Goal: Task Accomplishment & Management: Complete application form

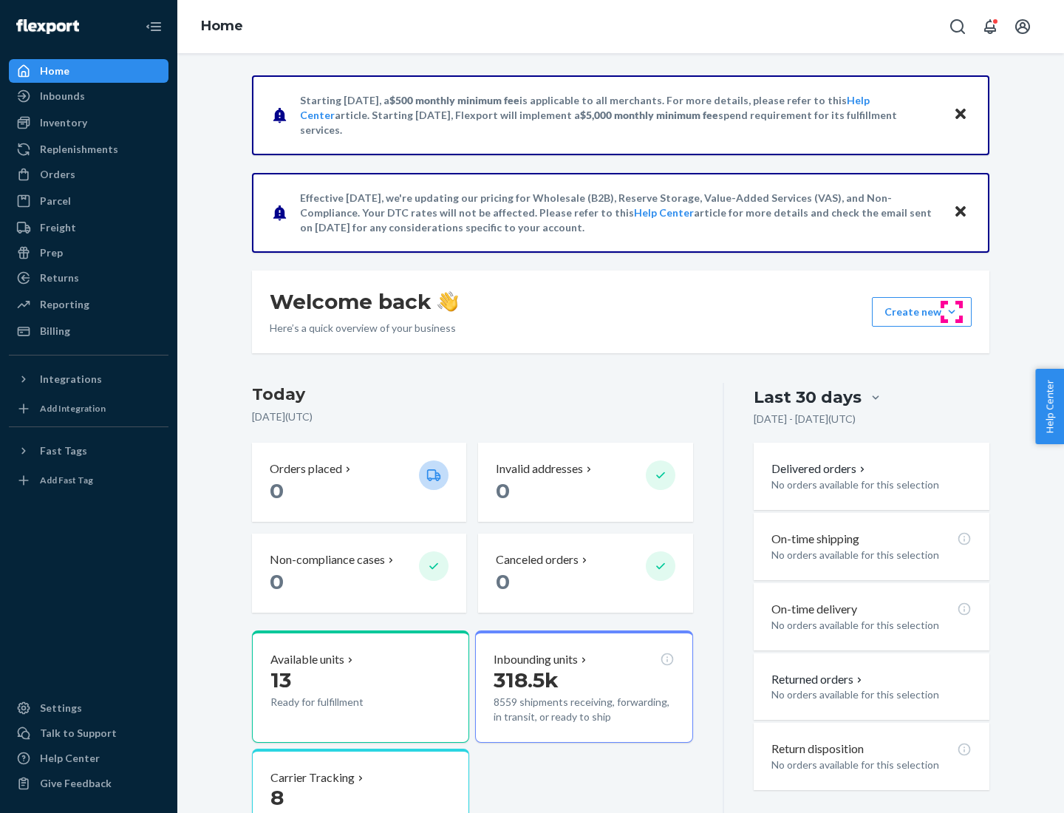
click at [952, 312] on button "Create new Create new inbound Create new order Create new product" at bounding box center [922, 312] width 100 height 30
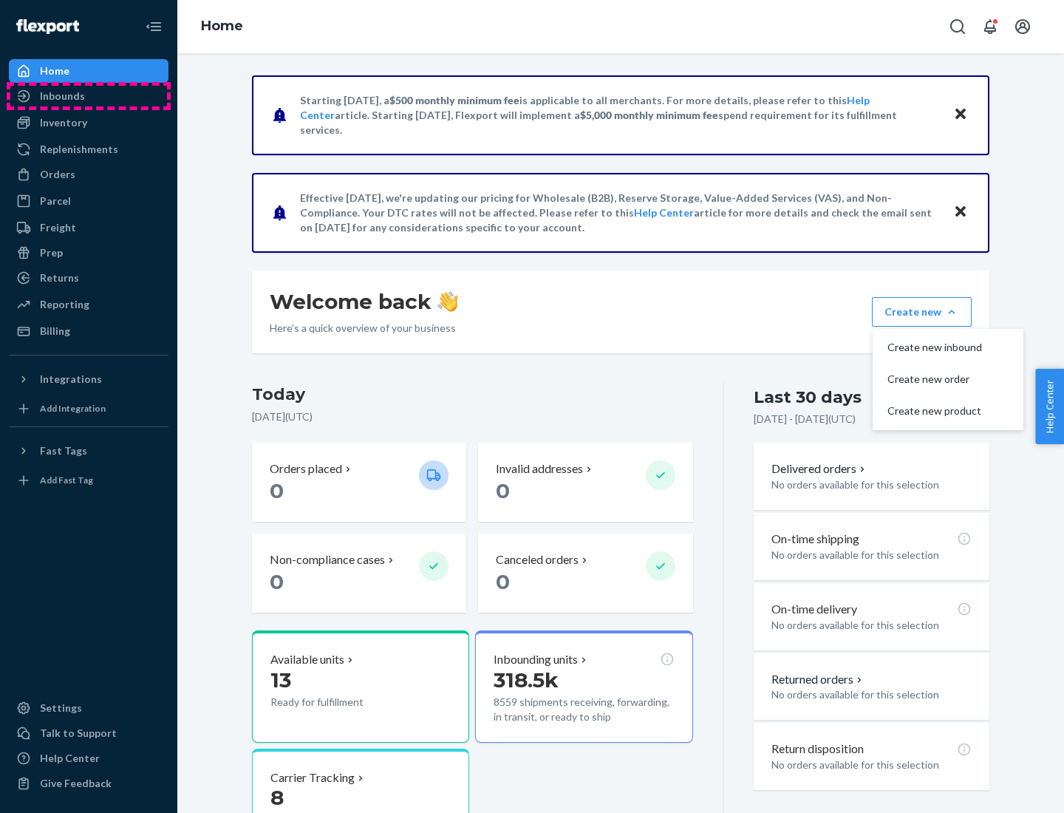
click at [89, 96] on div "Inbounds" at bounding box center [88, 96] width 157 height 21
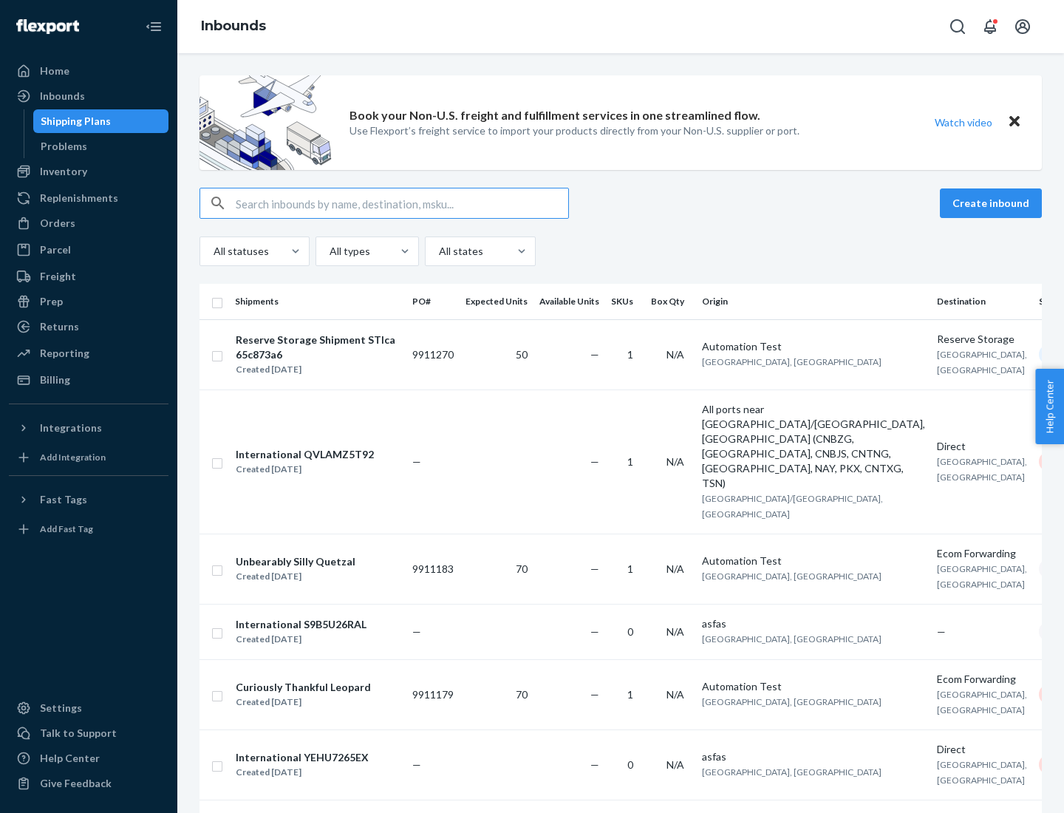
click at [993, 203] on button "Create inbound" at bounding box center [991, 203] width 102 height 30
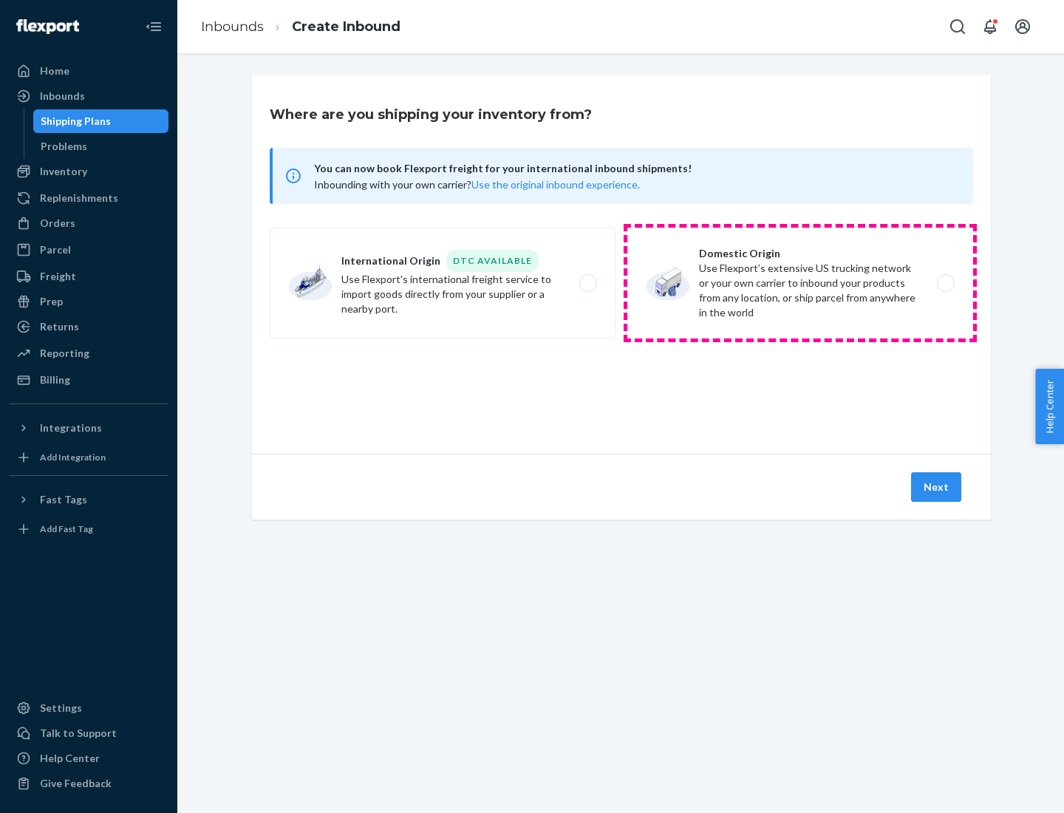
click at [800, 283] on label "Domestic Origin Use Flexport’s extensive US trucking network or your own carrie…" at bounding box center [800, 283] width 346 height 111
click at [945, 283] on input "Domestic Origin Use Flexport’s extensive US trucking network or your own carrie…" at bounding box center [950, 284] width 10 height 10
radio input "true"
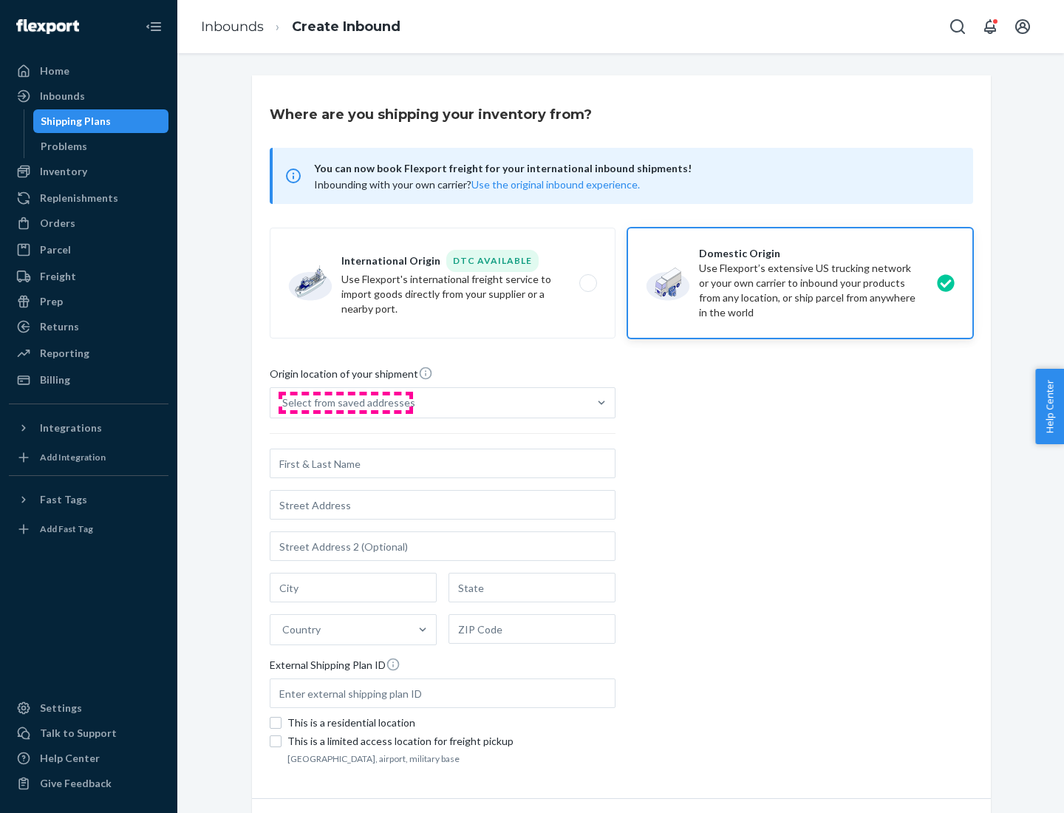
click at [345, 403] on div "Select from saved addresses" at bounding box center [348, 402] width 133 height 15
click at [284, 403] on input "Select from saved addresses" at bounding box center [282, 402] width 1 height 15
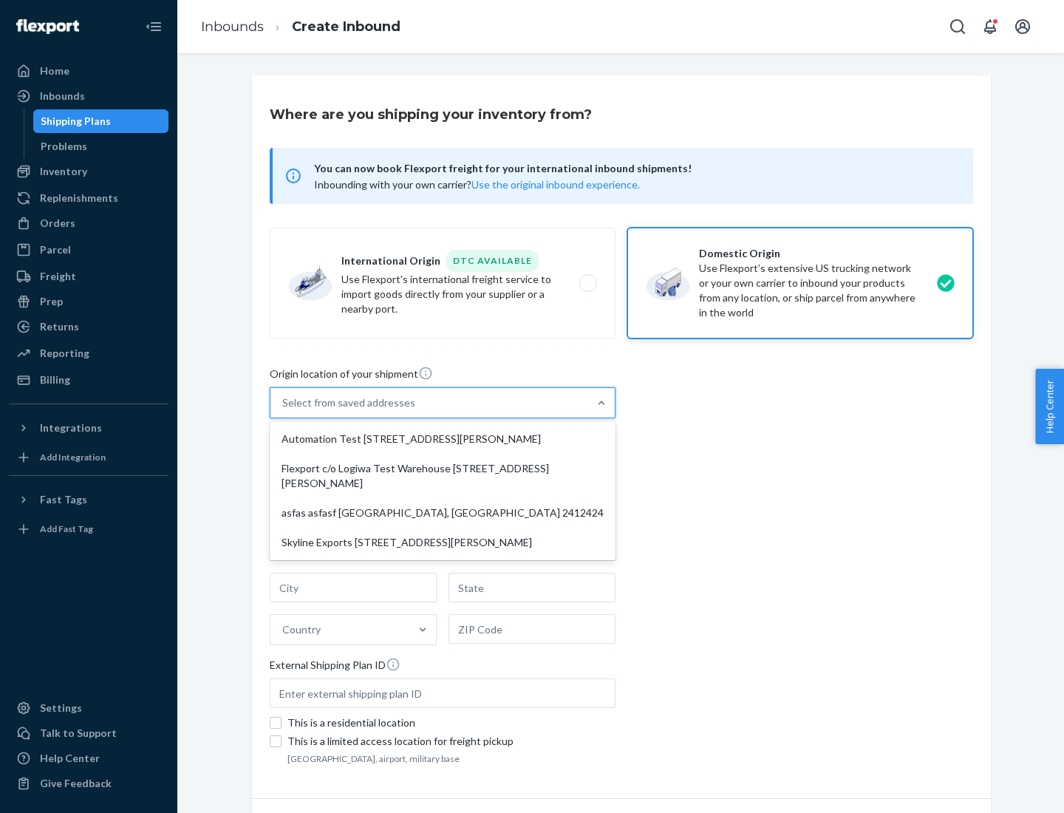
scroll to position [6, 0]
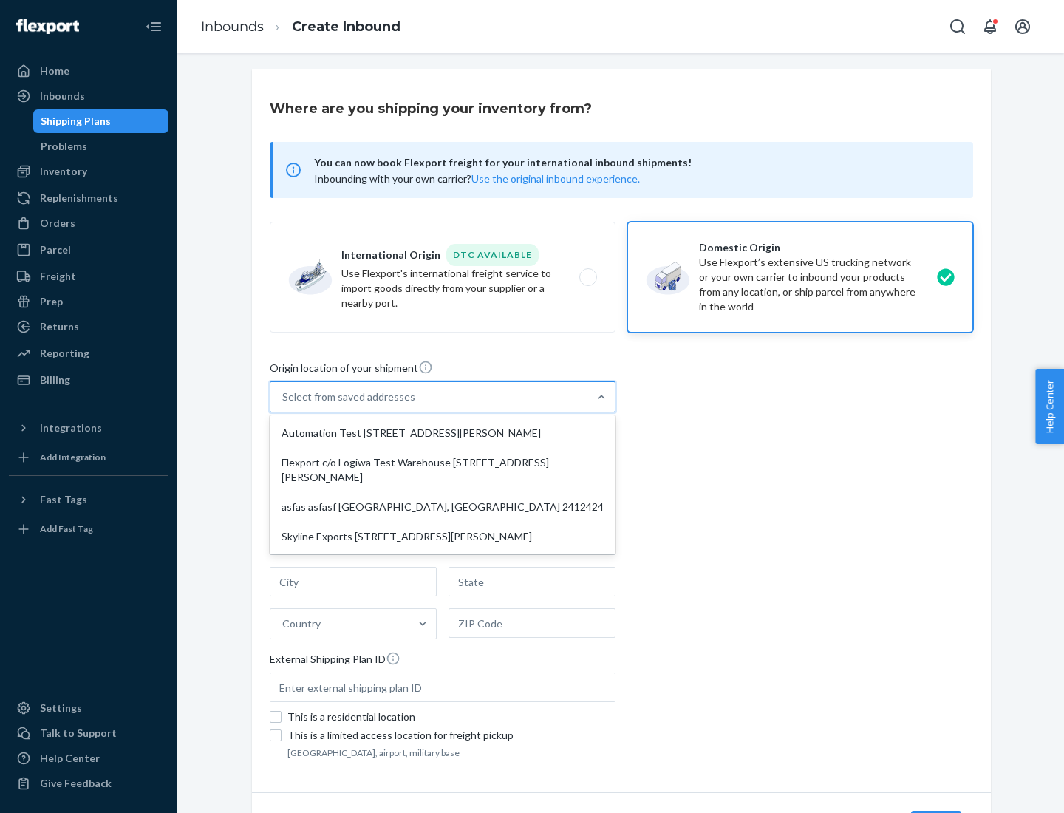
click at [443, 433] on div "Automation Test [STREET_ADDRESS][PERSON_NAME]" at bounding box center [443, 433] width 340 height 30
click at [284, 404] on input "option Automation Test [STREET_ADDRESS][PERSON_NAME] focused, 1 of 4. 4 results…" at bounding box center [282, 396] width 1 height 15
type input "Automation Test"
type input "9th Floor"
type input "[GEOGRAPHIC_DATA]"
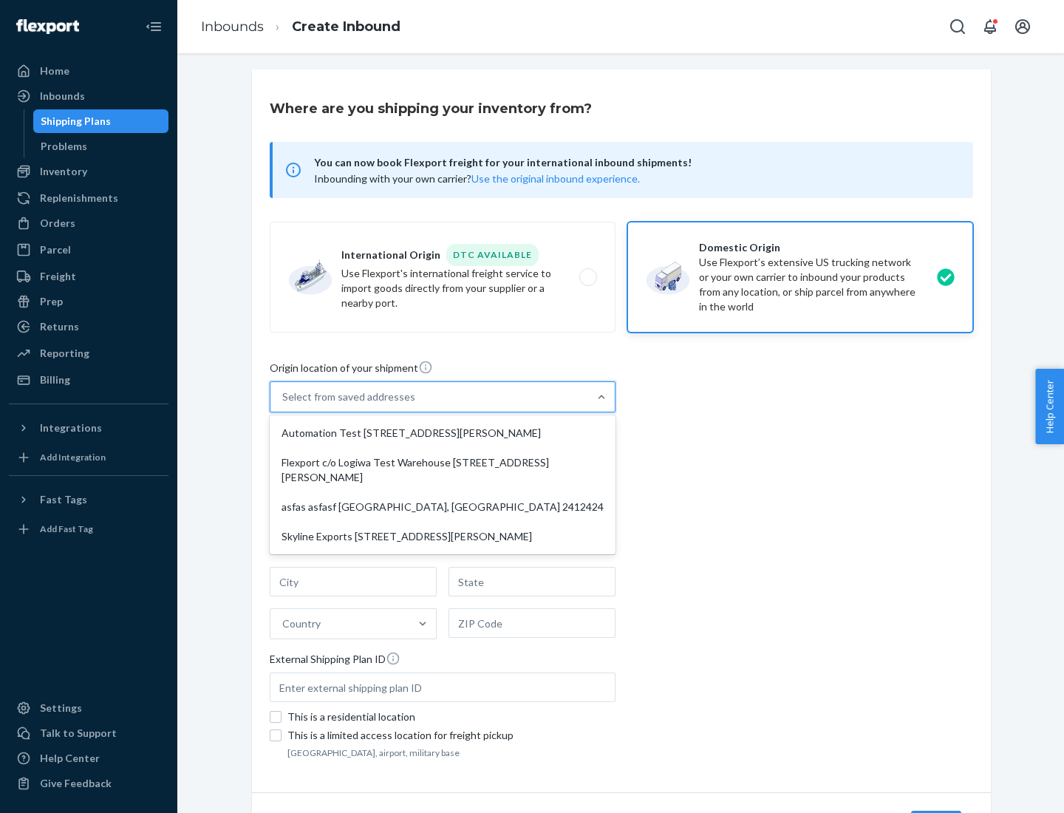
type input "CA"
type input "94104"
type input "[STREET_ADDRESS][PERSON_NAME]"
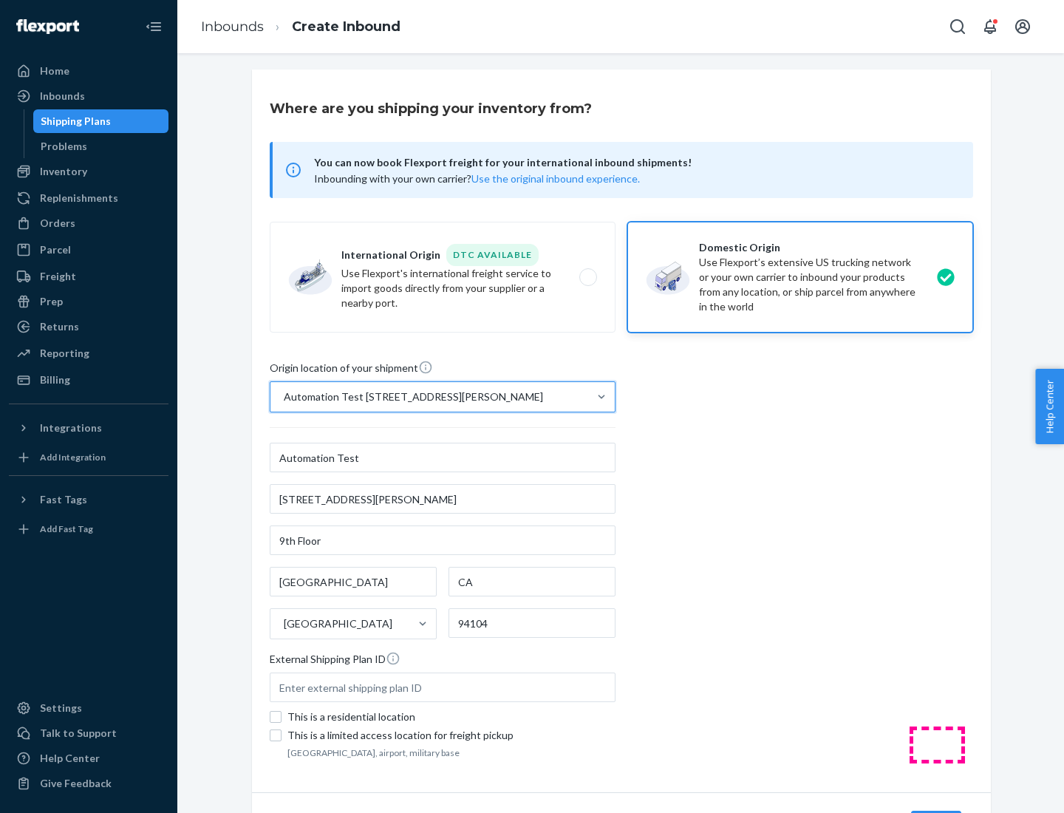
scroll to position [86, 0]
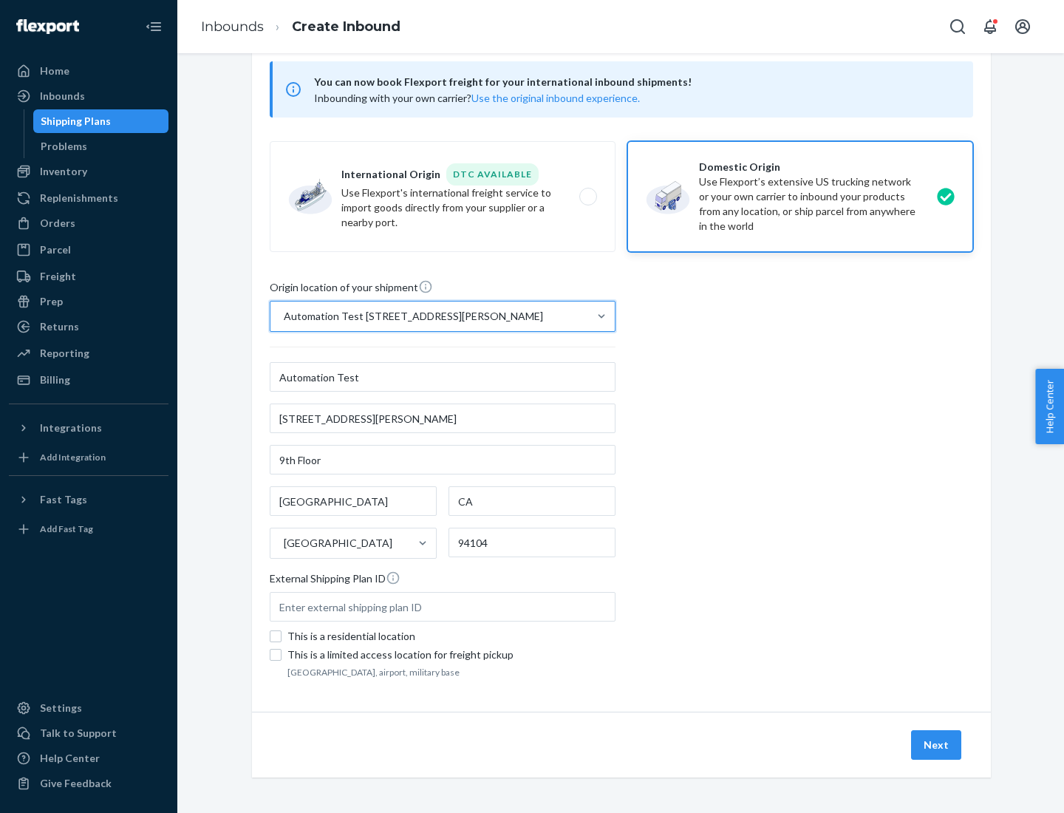
click at [937, 745] on button "Next" at bounding box center [936, 745] width 50 height 30
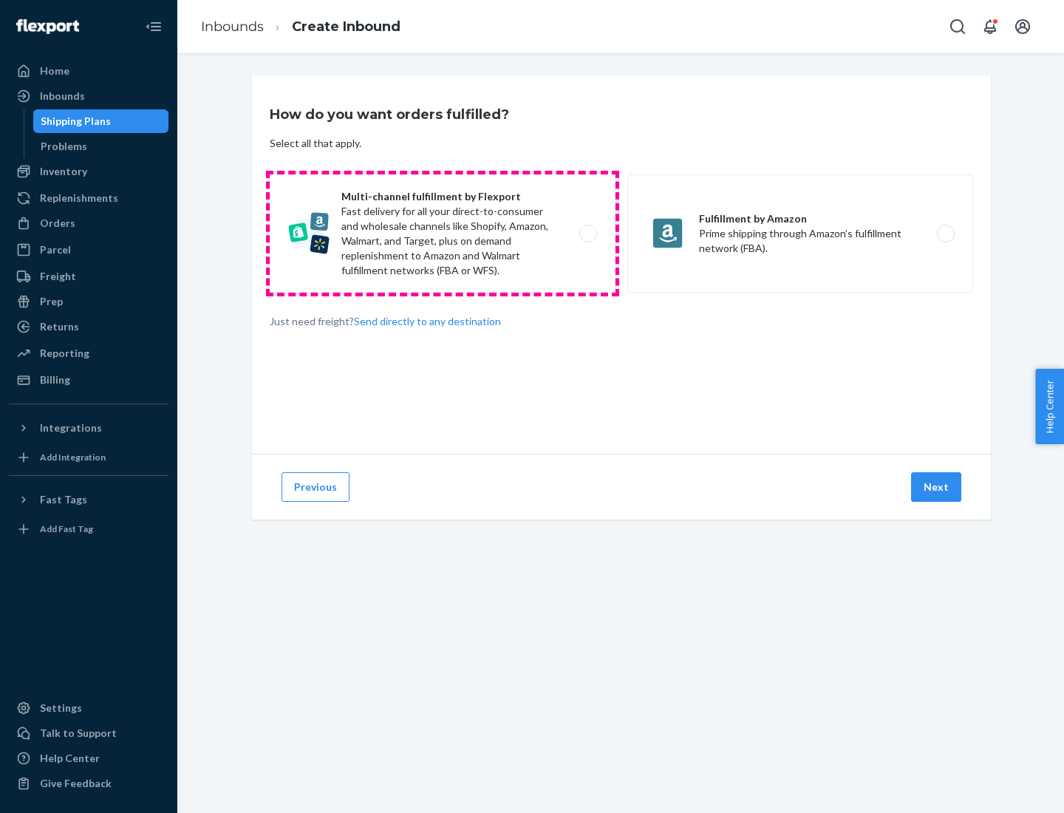
click at [443, 234] on label "Multi-channel fulfillment by Flexport Fast delivery for all your direct-to-cons…" at bounding box center [443, 233] width 346 height 118
click at [588, 234] on input "Multi-channel fulfillment by Flexport Fast delivery for all your direct-to-cons…" at bounding box center [593, 234] width 10 height 10
radio input "true"
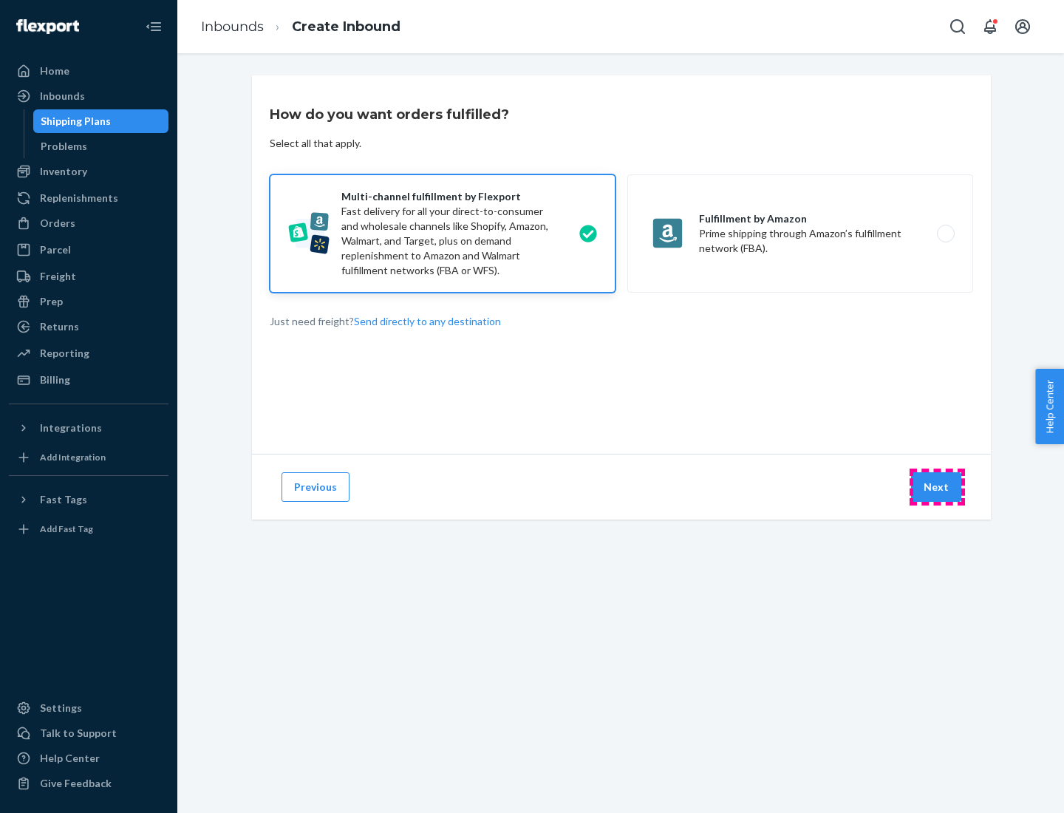
click at [937, 487] on button "Next" at bounding box center [936, 487] width 50 height 30
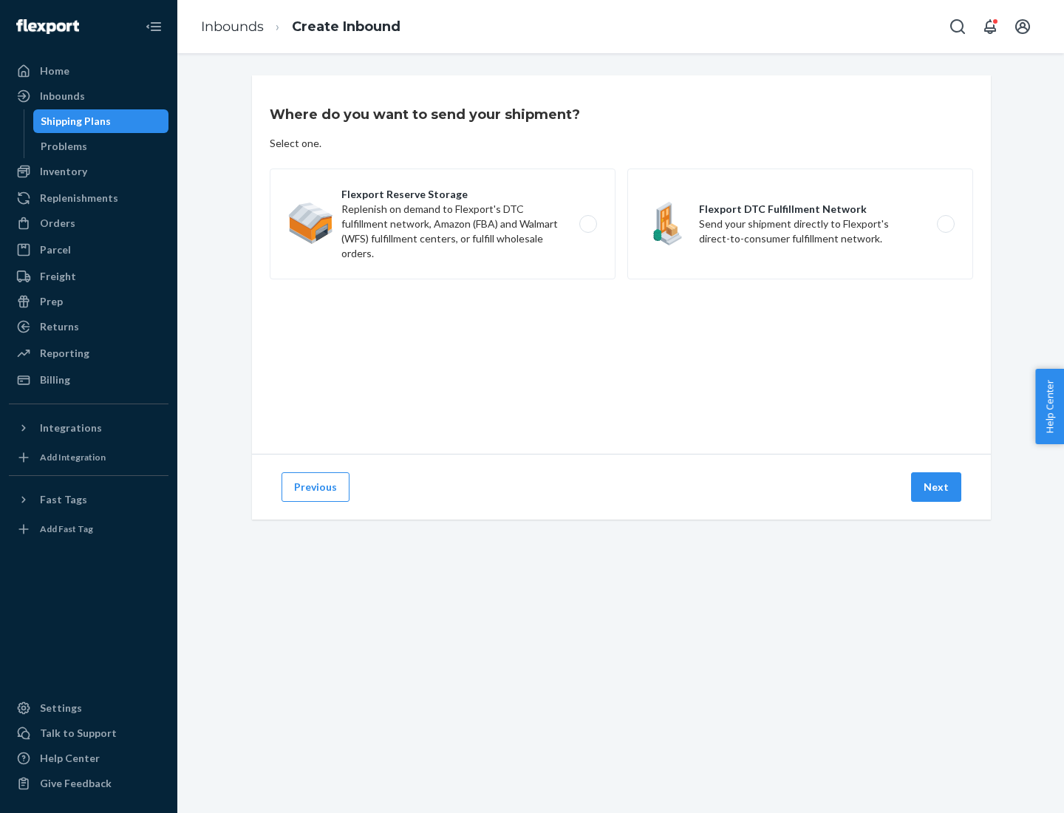
click at [800, 224] on label "Flexport DTC Fulfillment Network Send your shipment directly to Flexport's dire…" at bounding box center [800, 223] width 346 height 111
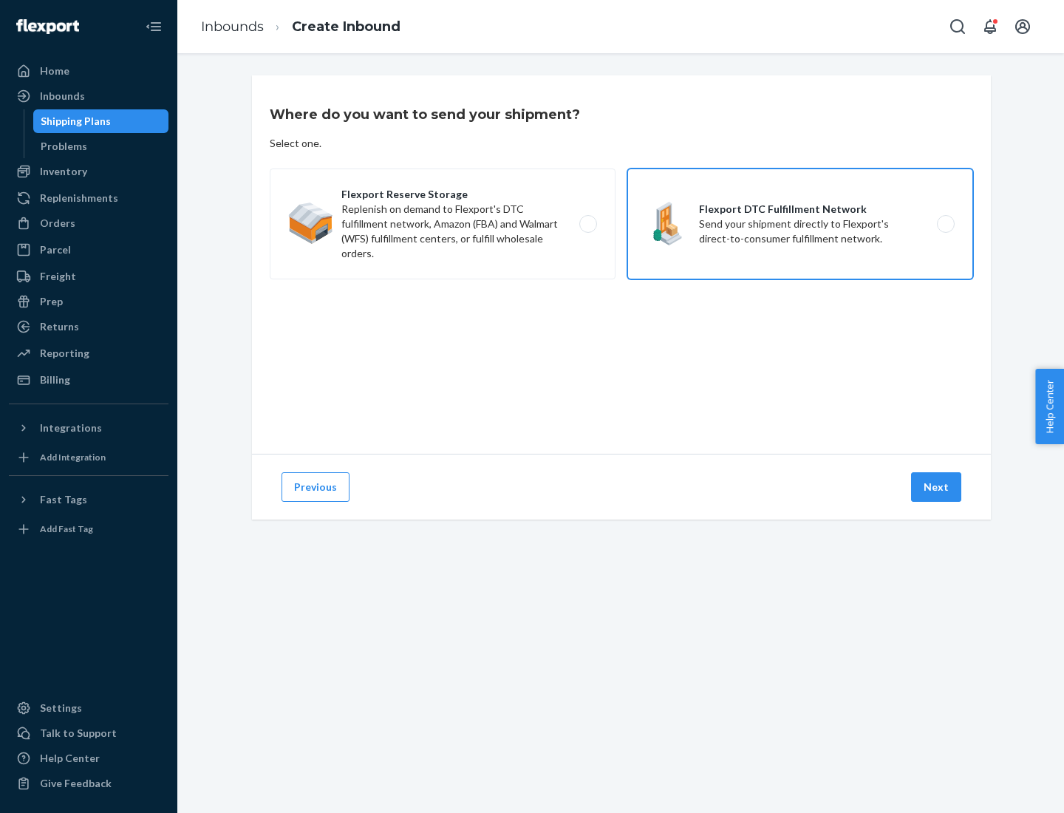
click at [945, 224] on input "Flexport DTC Fulfillment Network Send your shipment directly to Flexport's dire…" at bounding box center [950, 224] width 10 height 10
radio input "true"
click at [937, 487] on button "Next" at bounding box center [936, 487] width 50 height 30
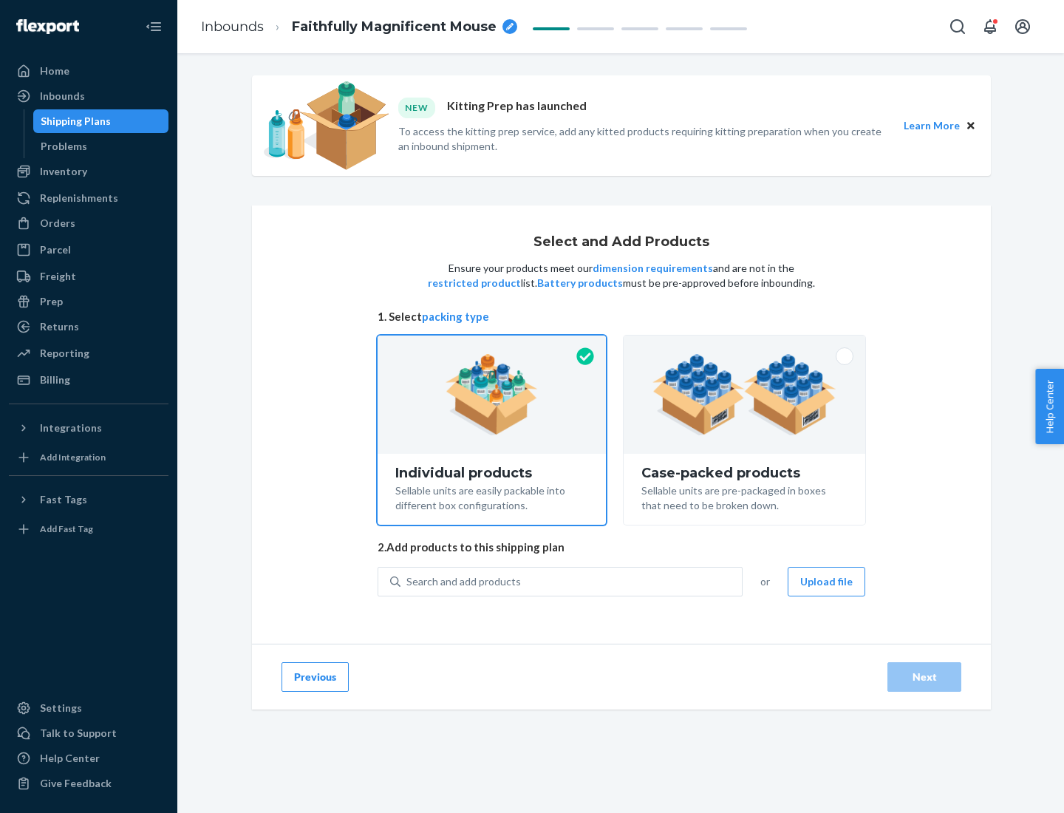
click at [745, 395] on img at bounding box center [745, 394] width 184 height 81
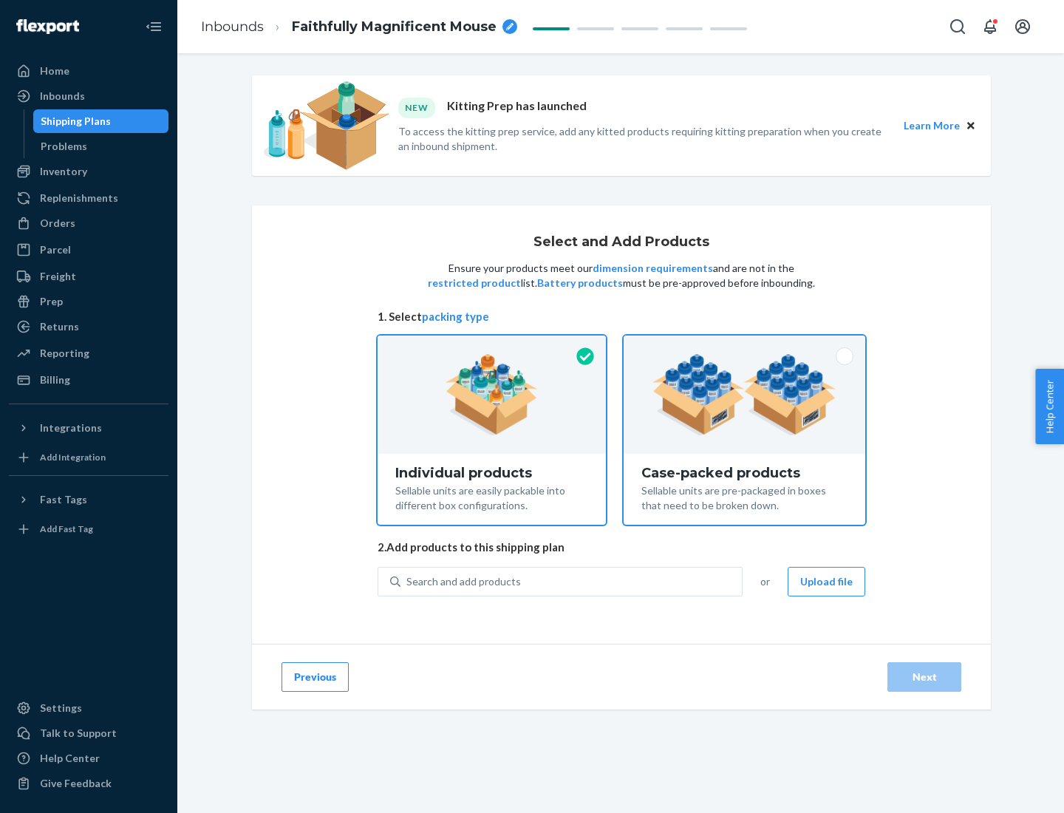
click at [745, 345] on input "Case-packed products Sellable units are pre-packaged in boxes that need to be b…" at bounding box center [745, 341] width 10 height 10
radio input "true"
radio input "false"
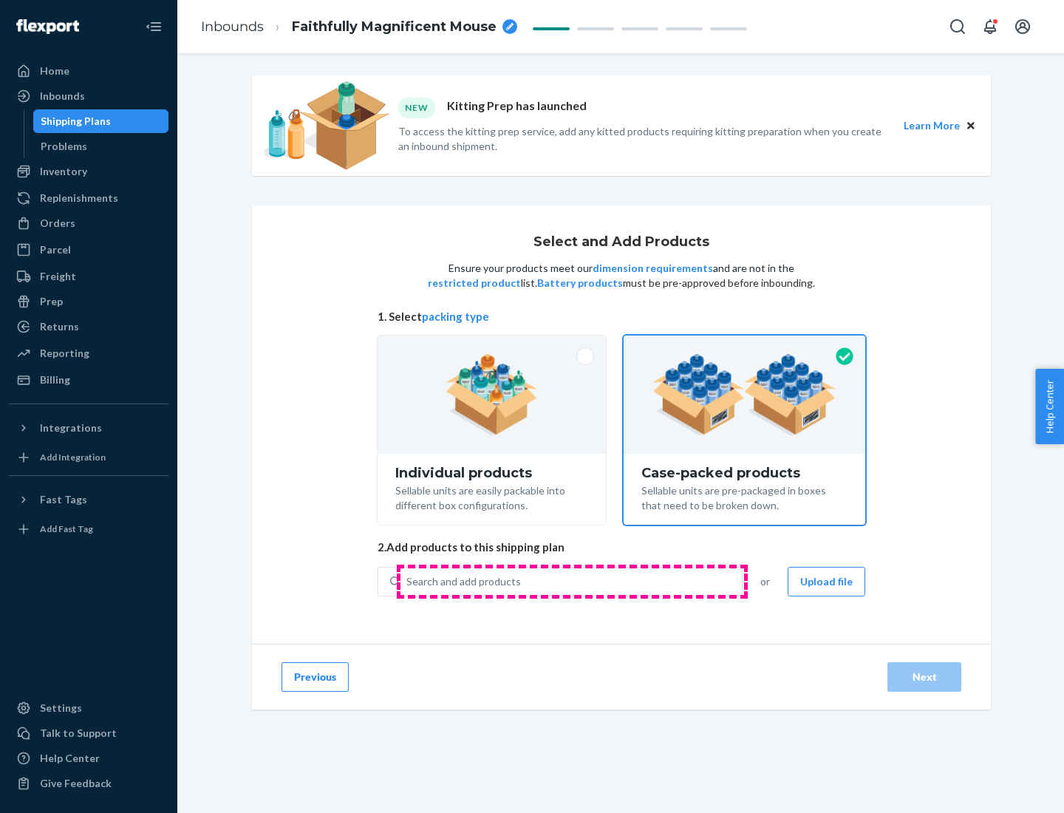
click at [572, 581] on div "Search and add products" at bounding box center [571, 581] width 341 height 27
click at [408, 581] on input "Search and add products" at bounding box center [406, 581] width 1 height 15
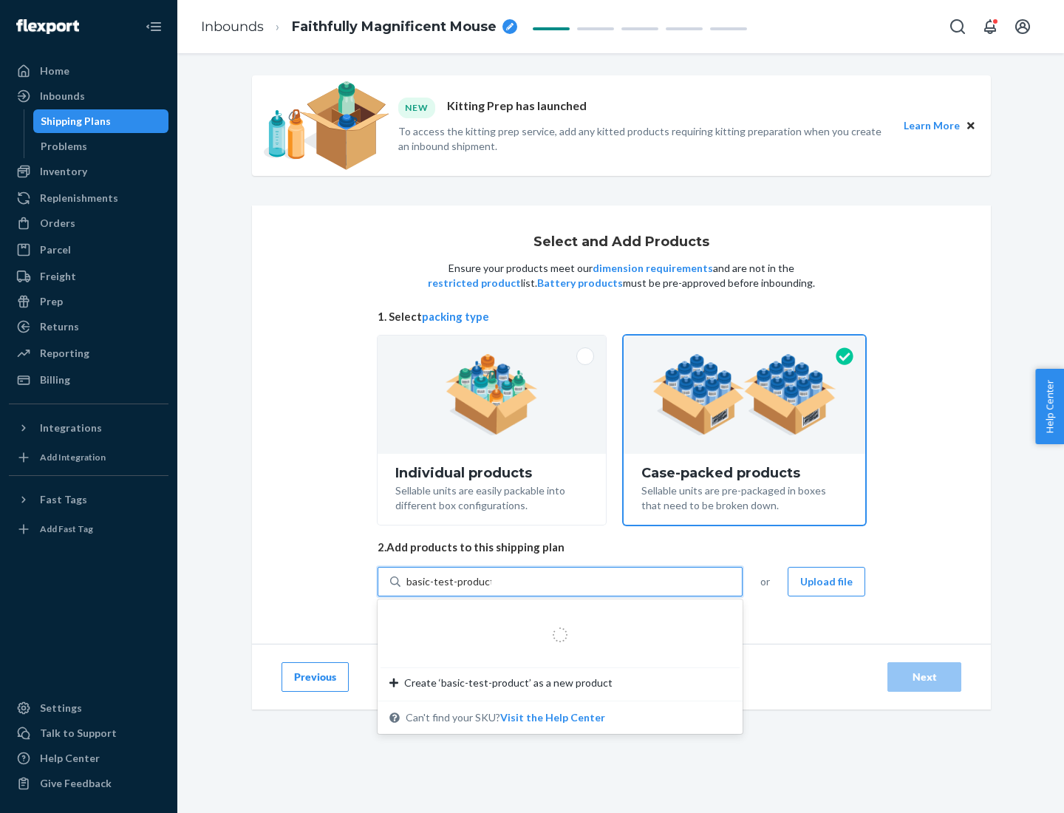
type input "basic-test-product-1"
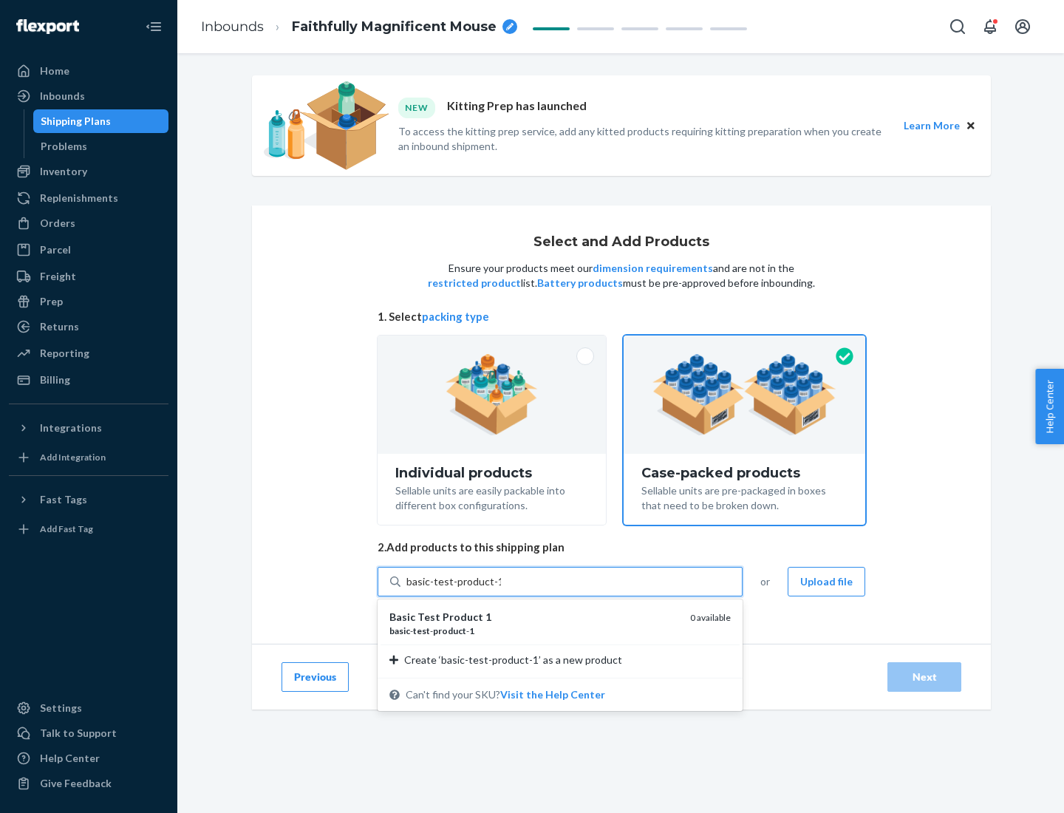
click at [534, 630] on div "basic - test - product - 1" at bounding box center [533, 630] width 289 height 13
click at [501, 589] on input "basic-test-product-1" at bounding box center [453, 581] width 95 height 15
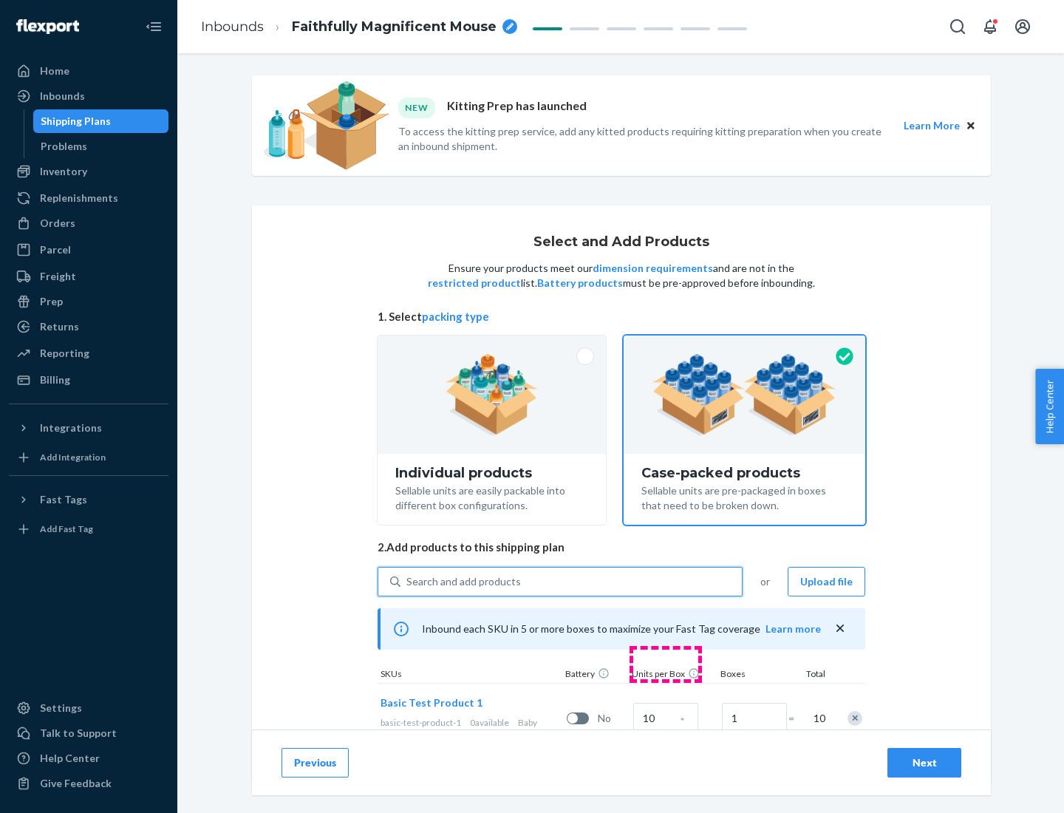
scroll to position [53, 0]
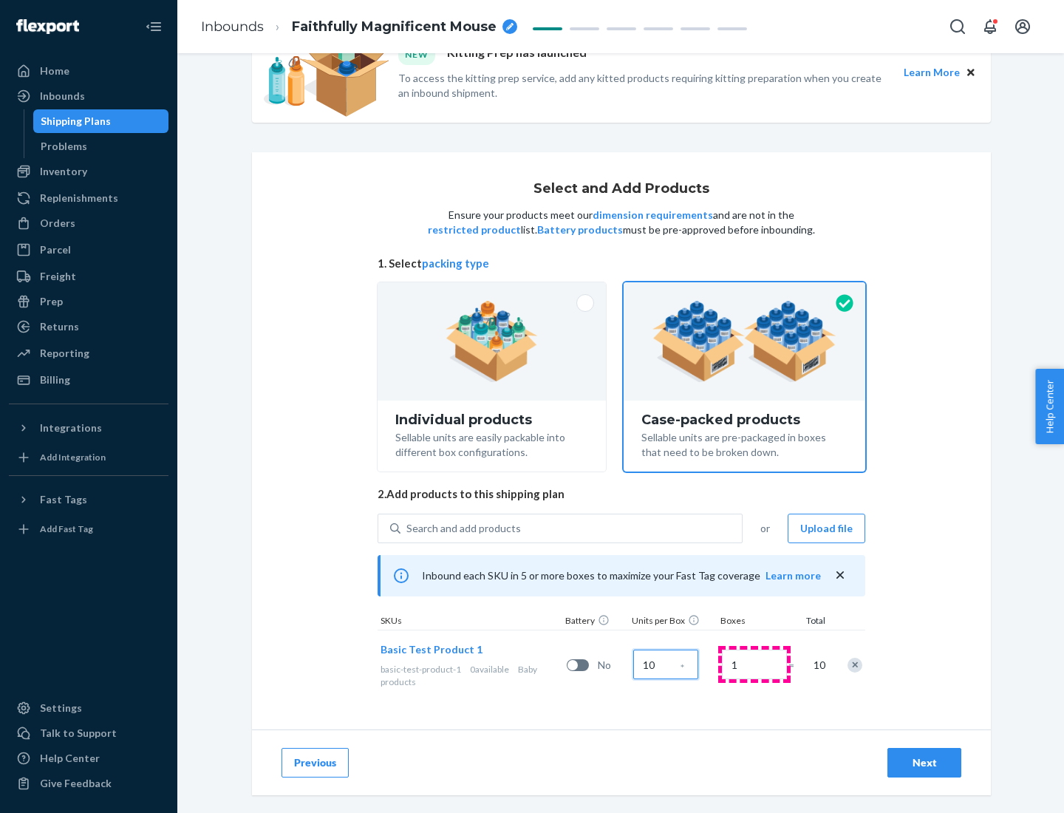
type input "10"
type input "7"
click at [925, 763] on div "Next" at bounding box center [924, 762] width 49 height 15
radio input "true"
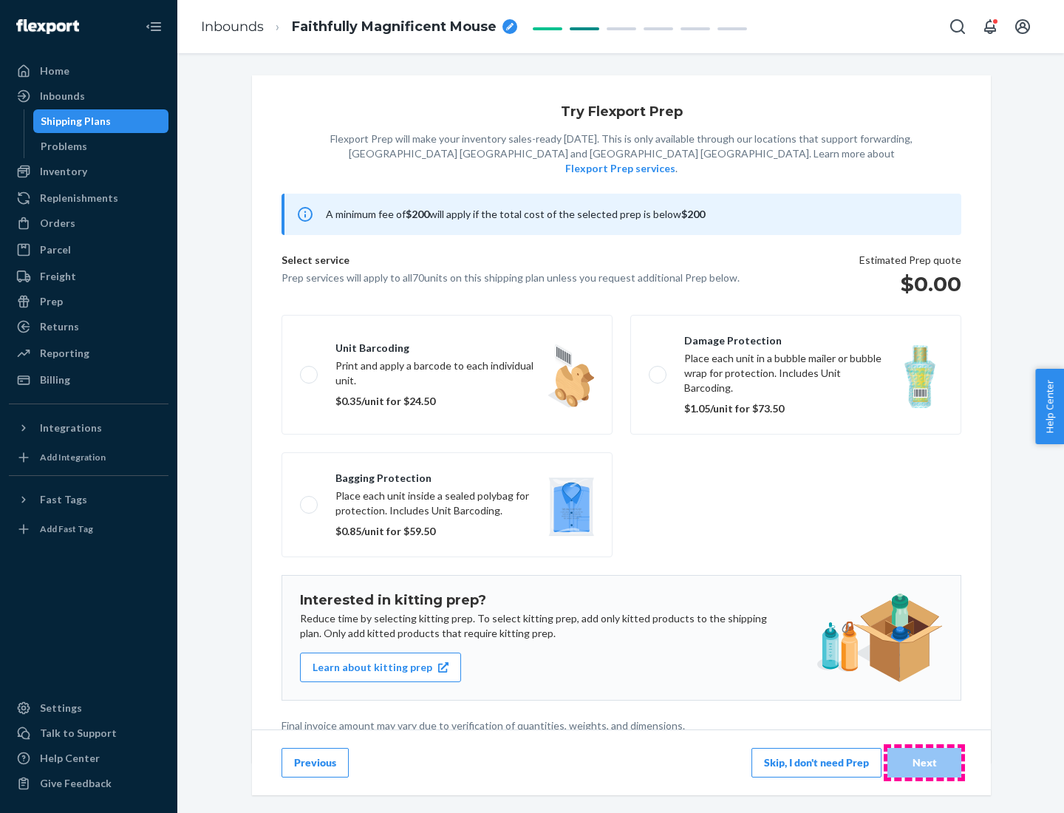
scroll to position [4, 0]
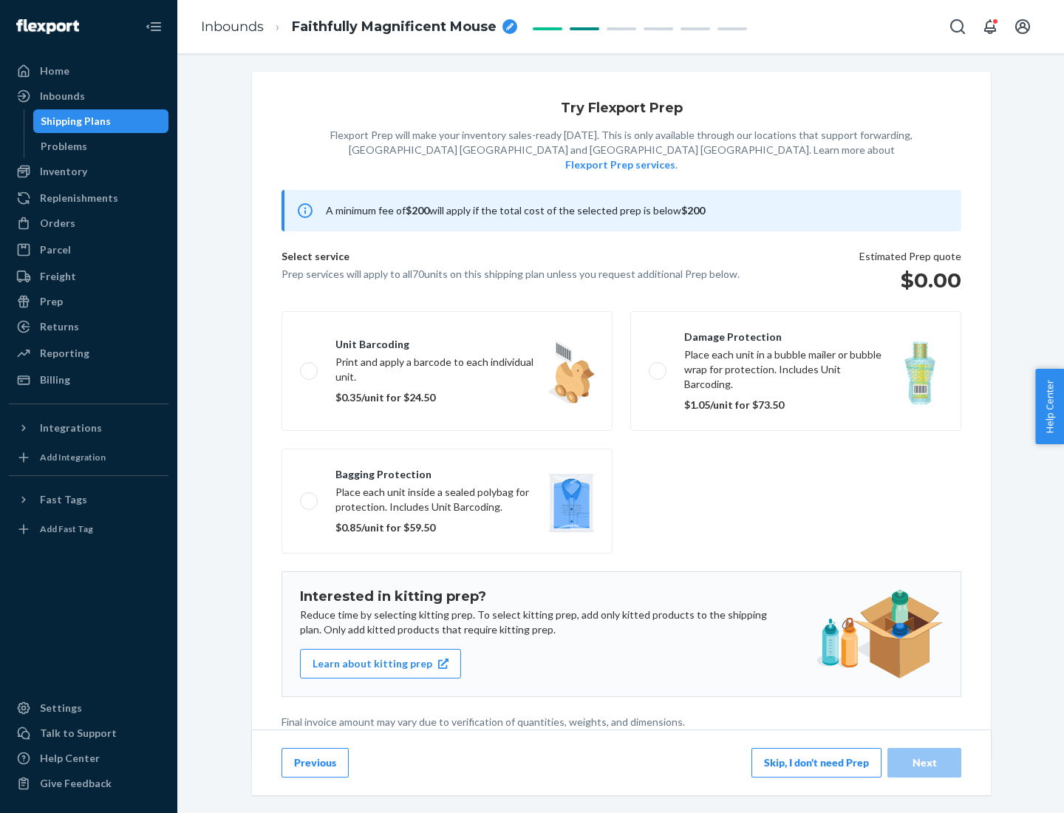
click at [447, 471] on label "Bagging protection Place each unit inside a sealed polybag for protection. Incl…" at bounding box center [447, 501] width 331 height 105
click at [310, 496] on input "Bagging protection Place each unit inside a sealed polybag for protection. Incl…" at bounding box center [305, 501] width 10 height 10
checkbox input "true"
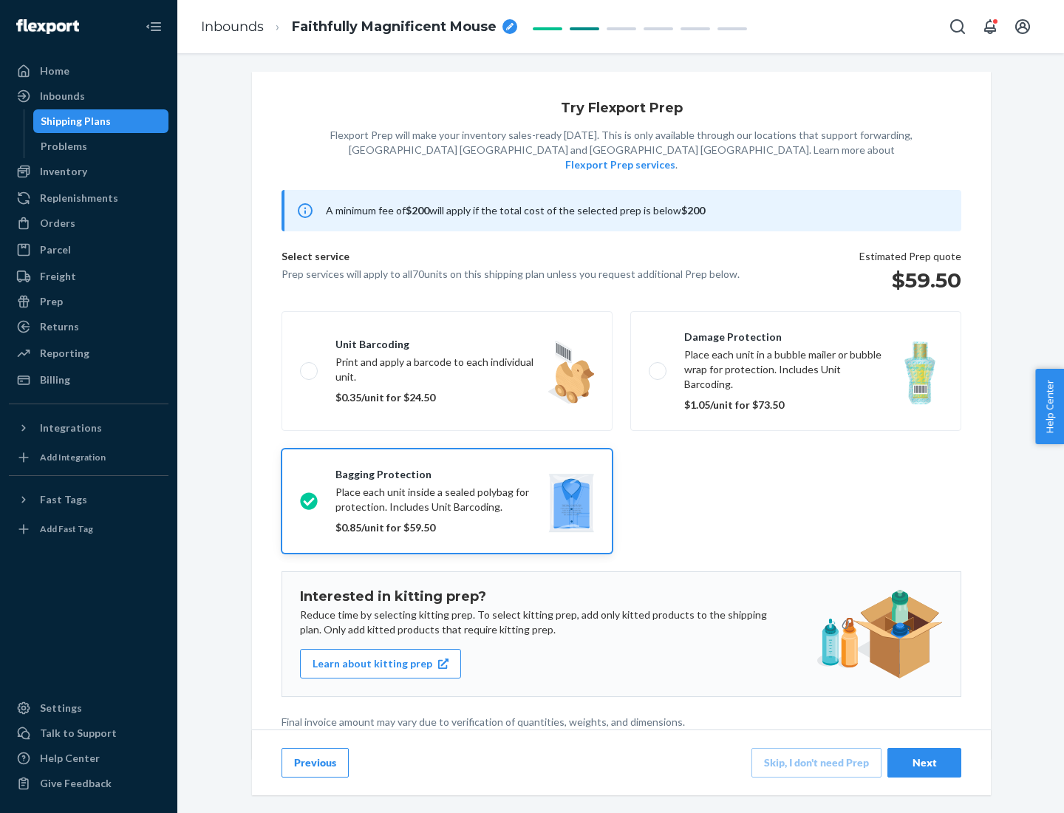
click at [925, 762] on div "Next" at bounding box center [924, 762] width 49 height 15
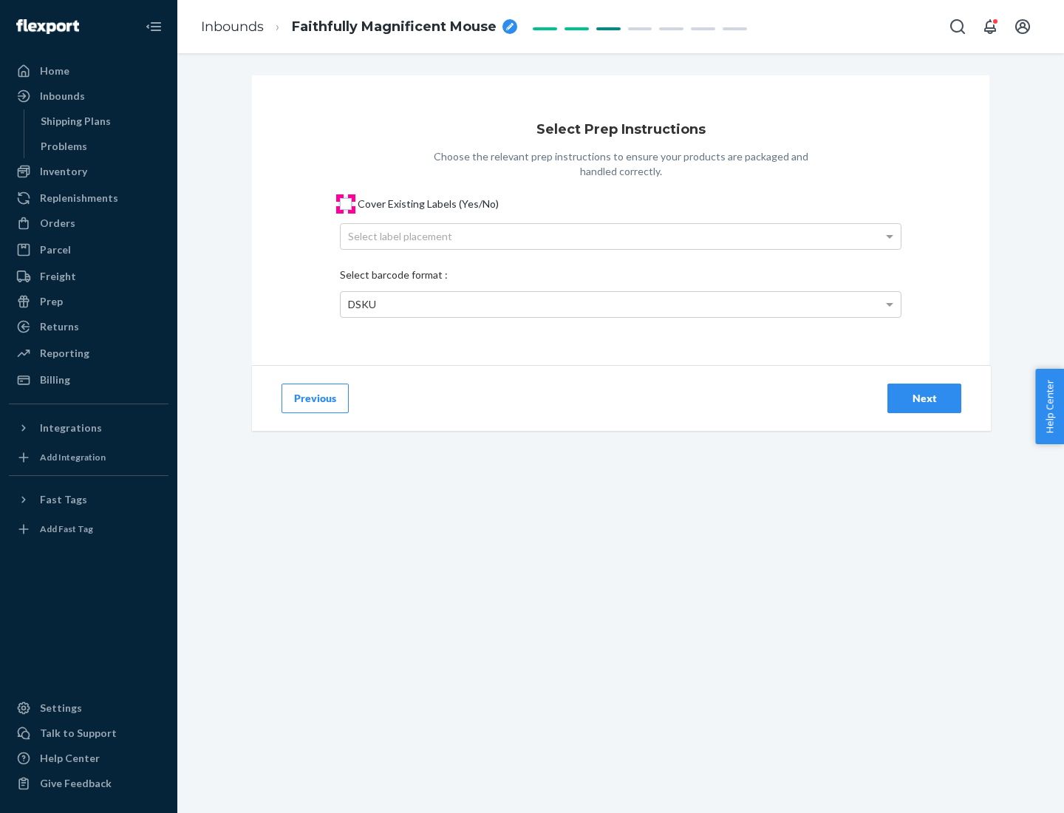
click at [346, 203] on input "Cover Existing Labels (Yes/No)" at bounding box center [346, 204] width 12 height 12
checkbox input "true"
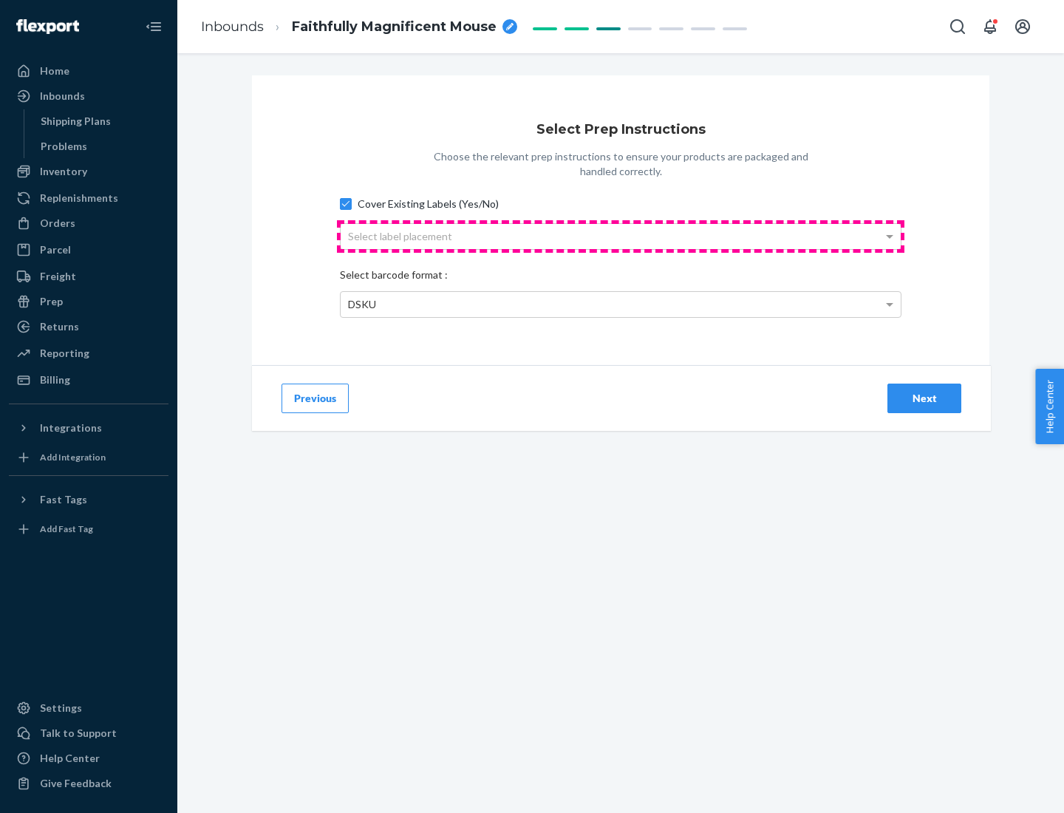
click at [621, 236] on div "Select label placement" at bounding box center [621, 236] width 560 height 25
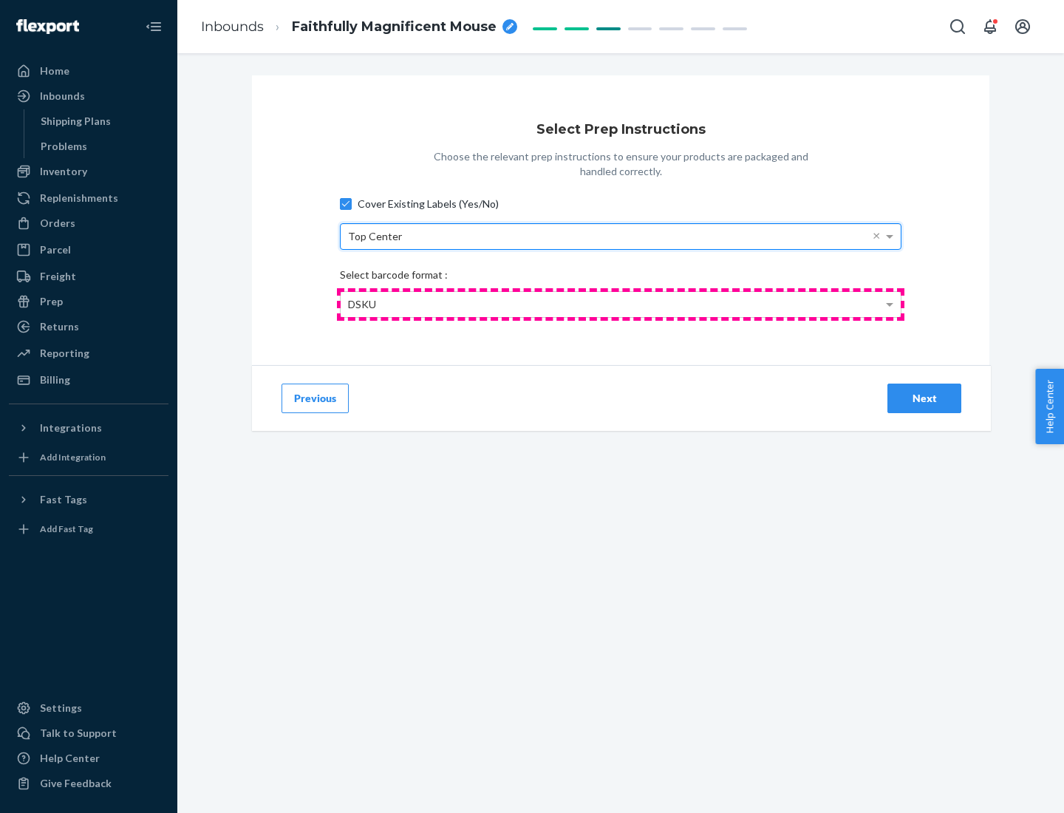
click at [621, 304] on div "DSKU" at bounding box center [621, 304] width 560 height 25
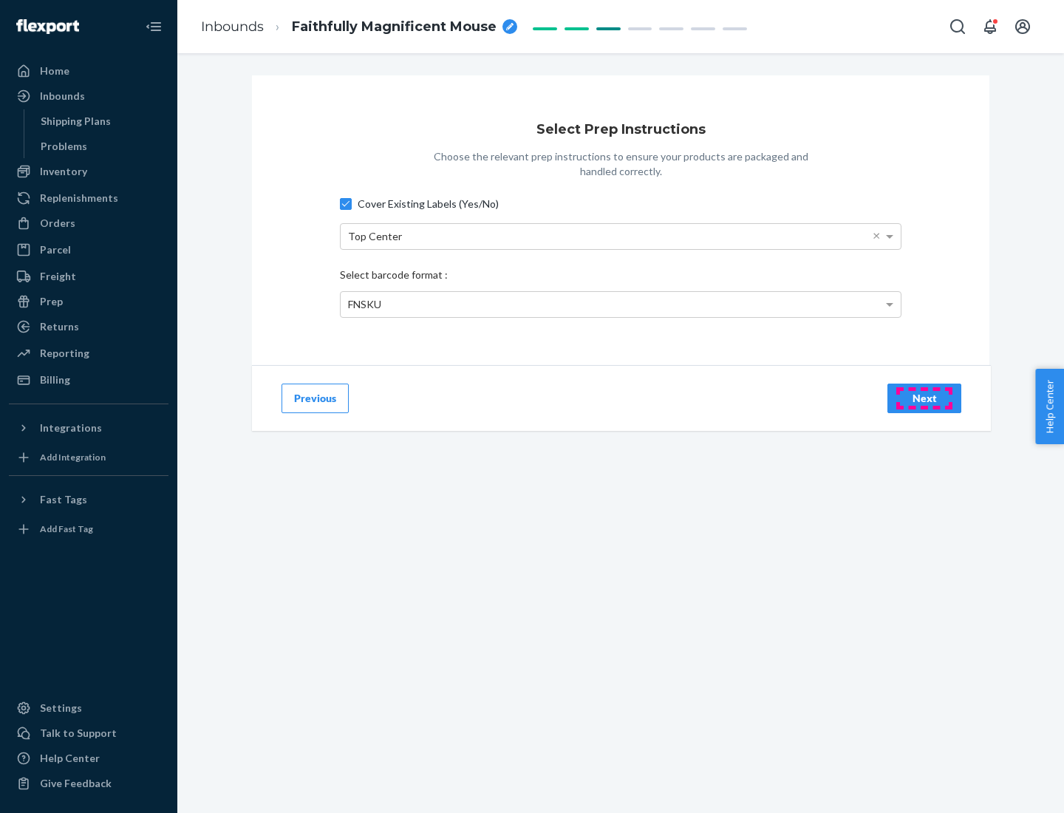
click at [925, 398] on div "Next" at bounding box center [924, 398] width 49 height 15
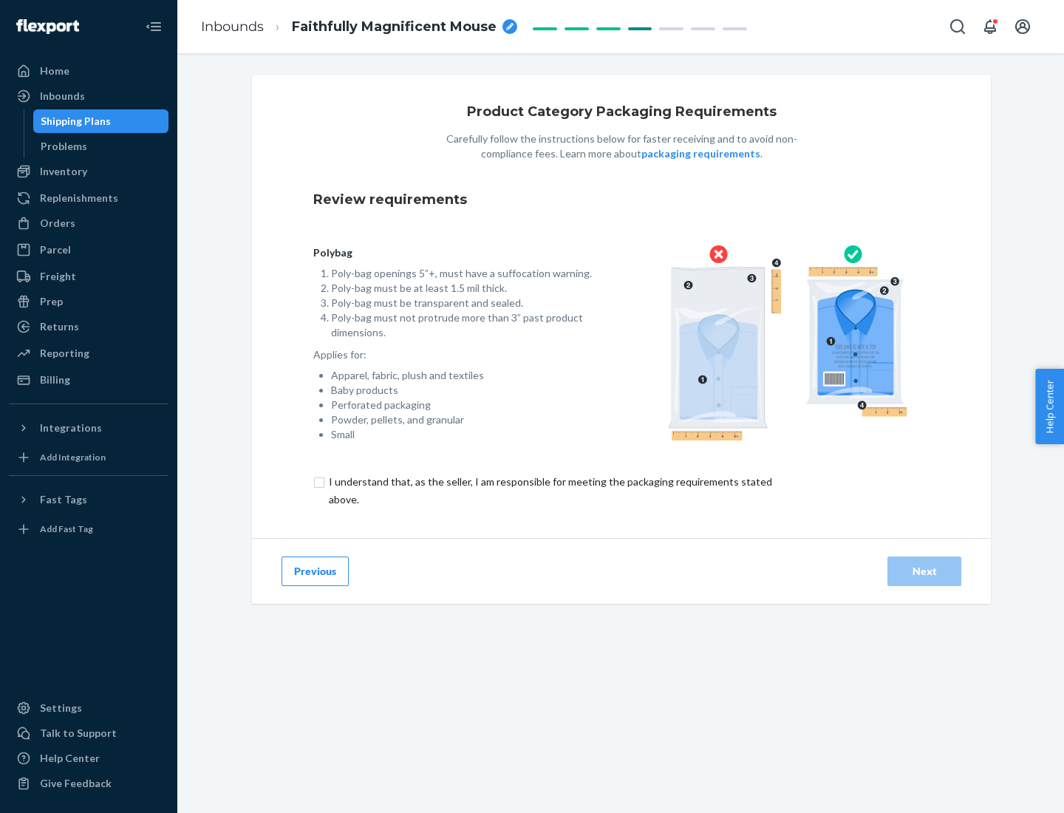
click at [549, 490] on input "checkbox" at bounding box center [558, 490] width 491 height 35
checkbox input "true"
click at [925, 571] on div "Next" at bounding box center [924, 571] width 49 height 15
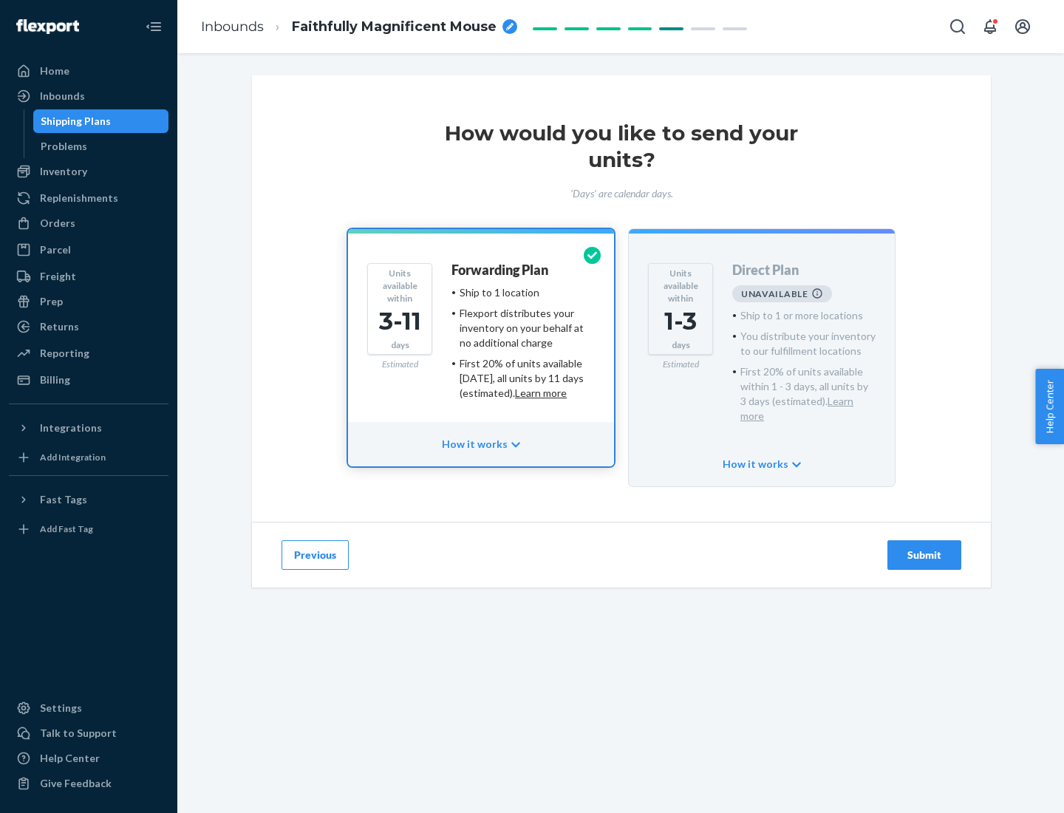
click at [501, 270] on h4 "Forwarding Plan" at bounding box center [500, 270] width 97 height 15
click at [925, 548] on div "Submit" at bounding box center [924, 555] width 49 height 15
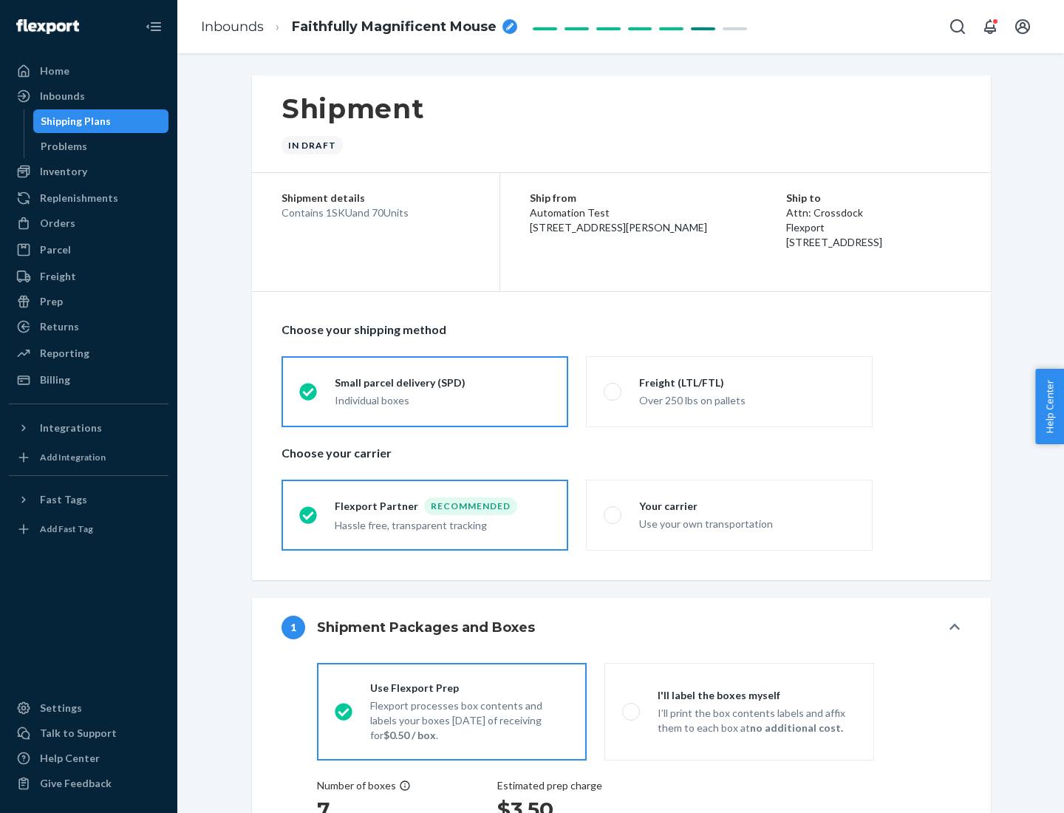
radio input "true"
radio input "false"
radio input "true"
radio input "false"
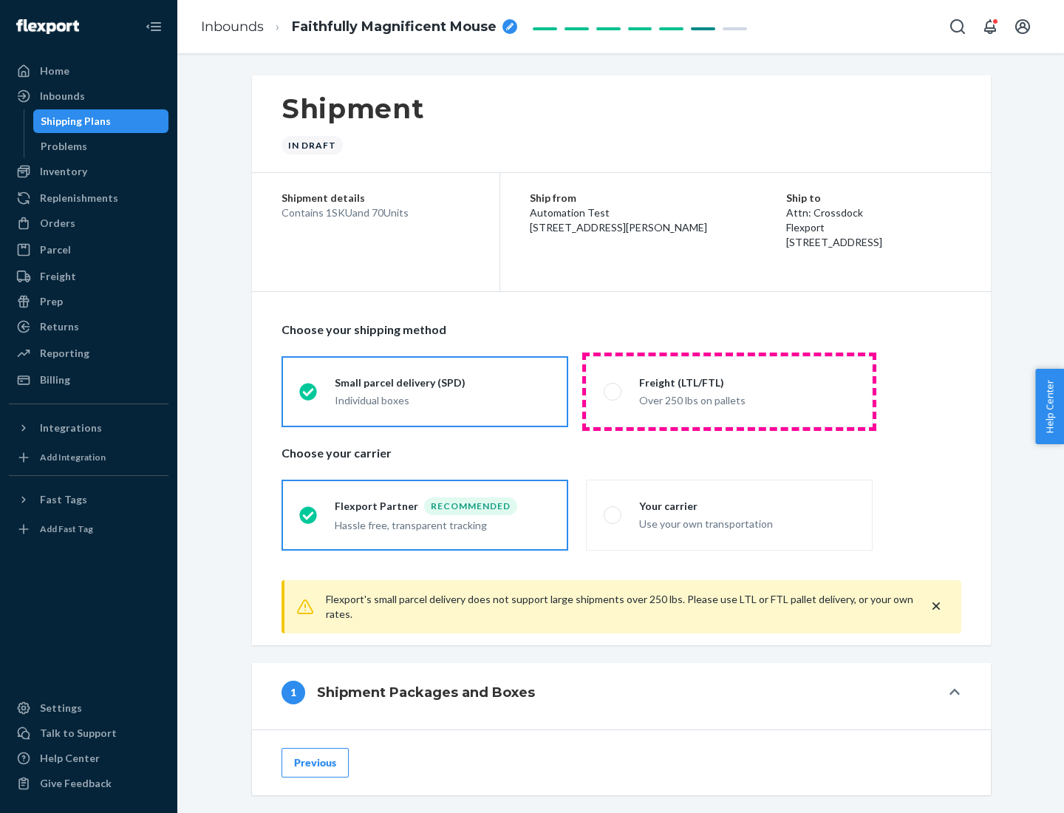
click at [729, 391] on div "Over 250 lbs on pallets" at bounding box center [747, 399] width 216 height 18
click at [613, 391] on input "Freight (LTL/FTL) Over 250 lbs on pallets" at bounding box center [609, 392] width 10 height 10
radio input "true"
radio input "false"
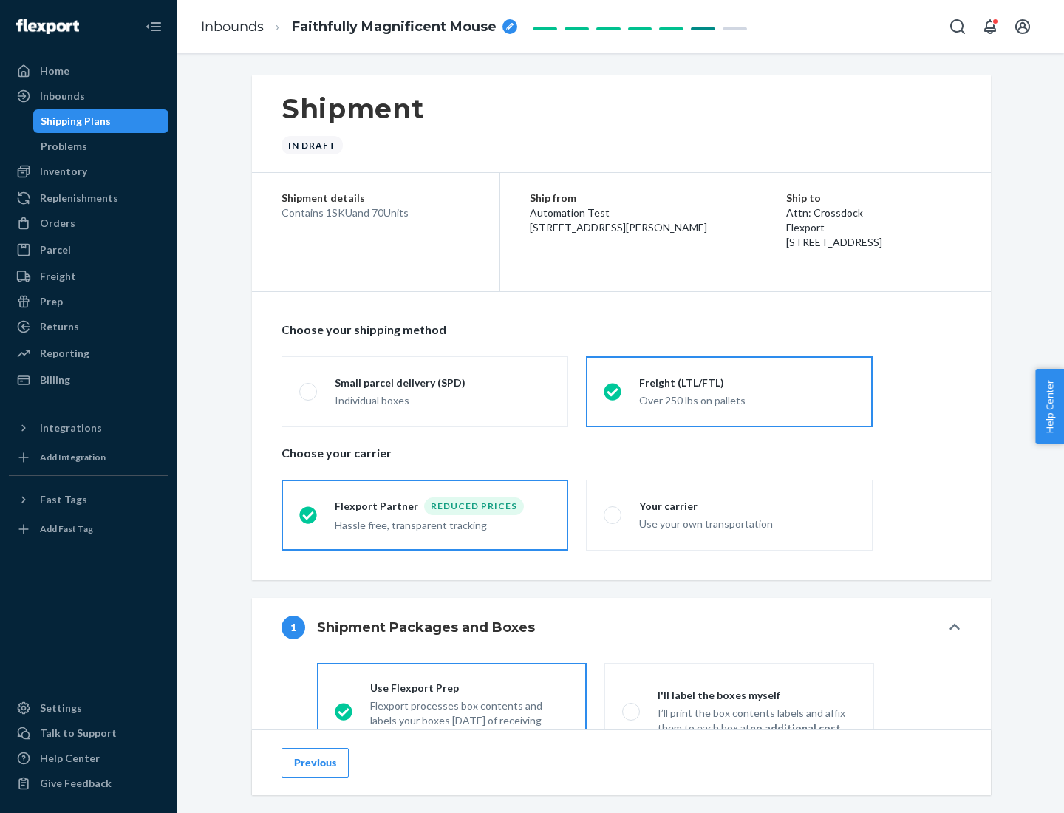
scroll to position [82, 0]
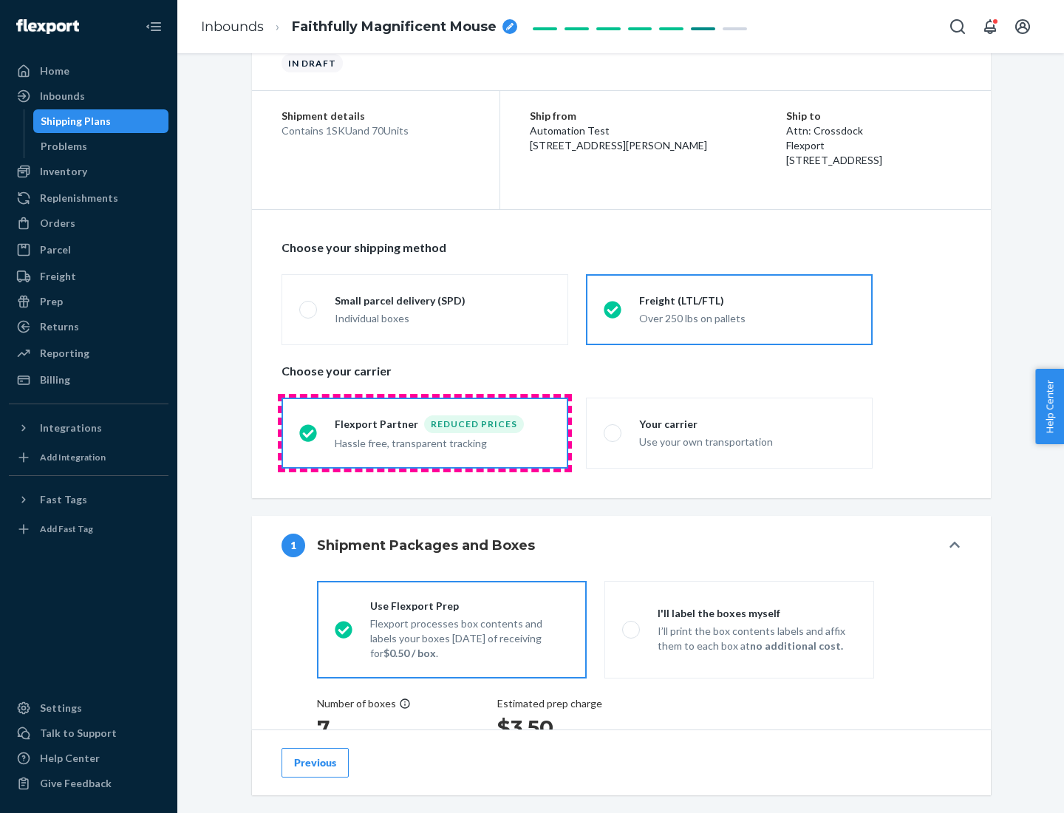
click at [425, 433] on div "Hassle free, transparent tracking" at bounding box center [443, 442] width 216 height 18
click at [309, 432] on input "Flexport Partner Reduced prices Hassle free, transparent tracking" at bounding box center [304, 433] width 10 height 10
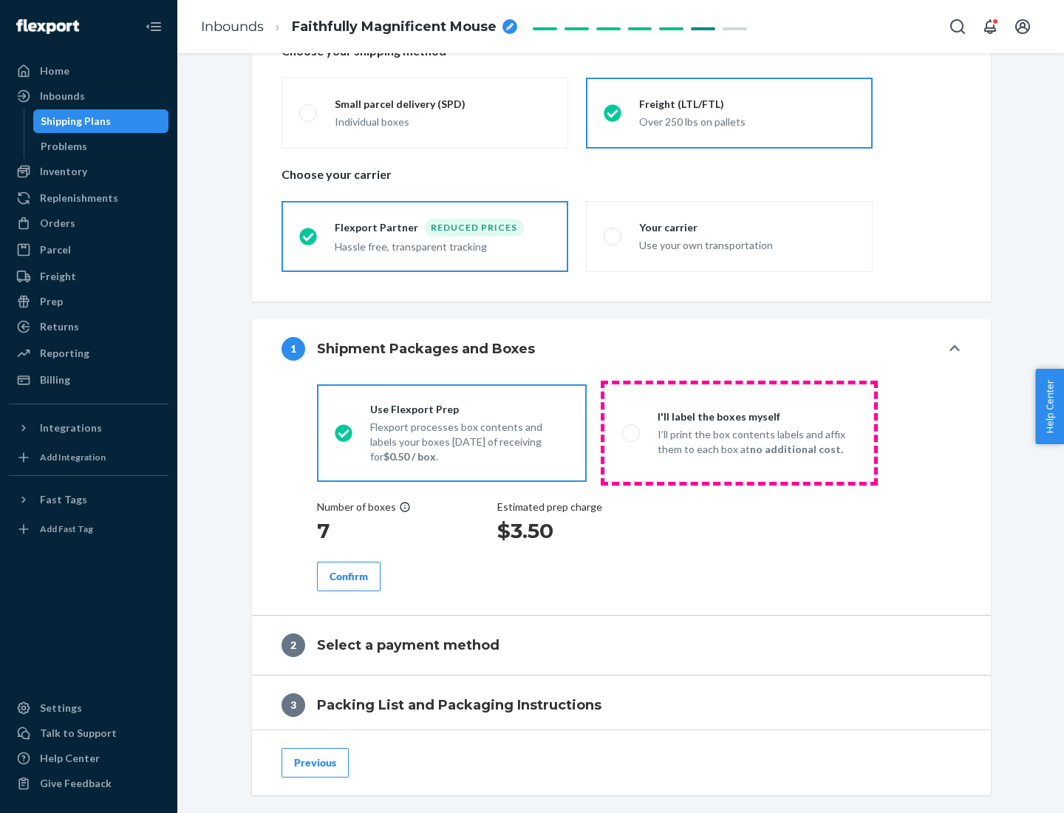
click at [739, 432] on p "I’ll print the box contents labels and affix them to each box at no additional …" at bounding box center [757, 442] width 199 height 30
click at [632, 432] on input "I'll label the boxes myself I’ll print the box contents labels and affix them t…" at bounding box center [627, 433] width 10 height 10
radio input "true"
radio input "false"
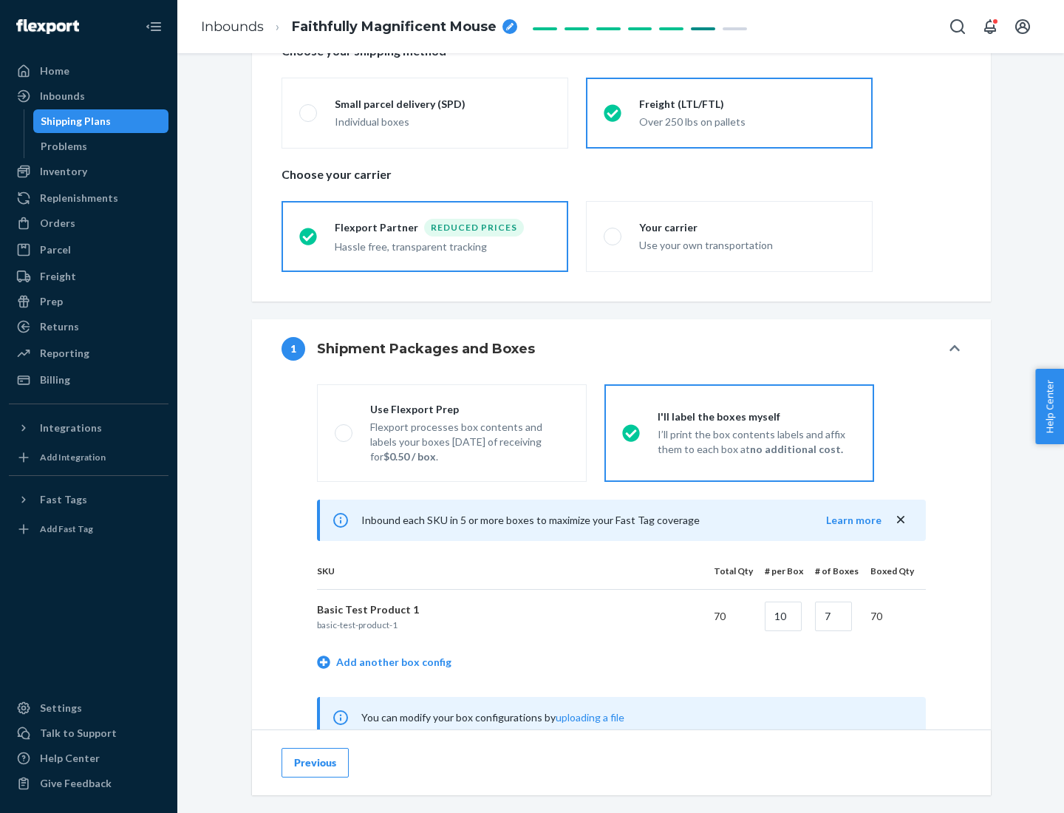
scroll to position [462, 0]
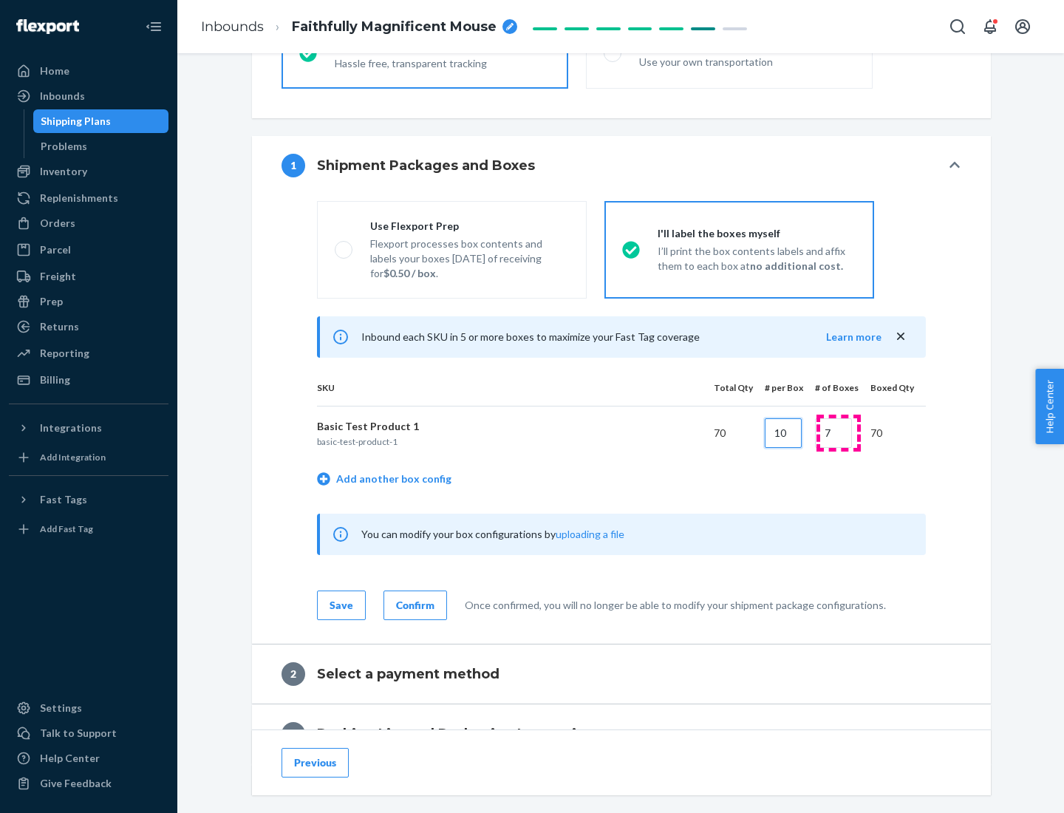
type input "10"
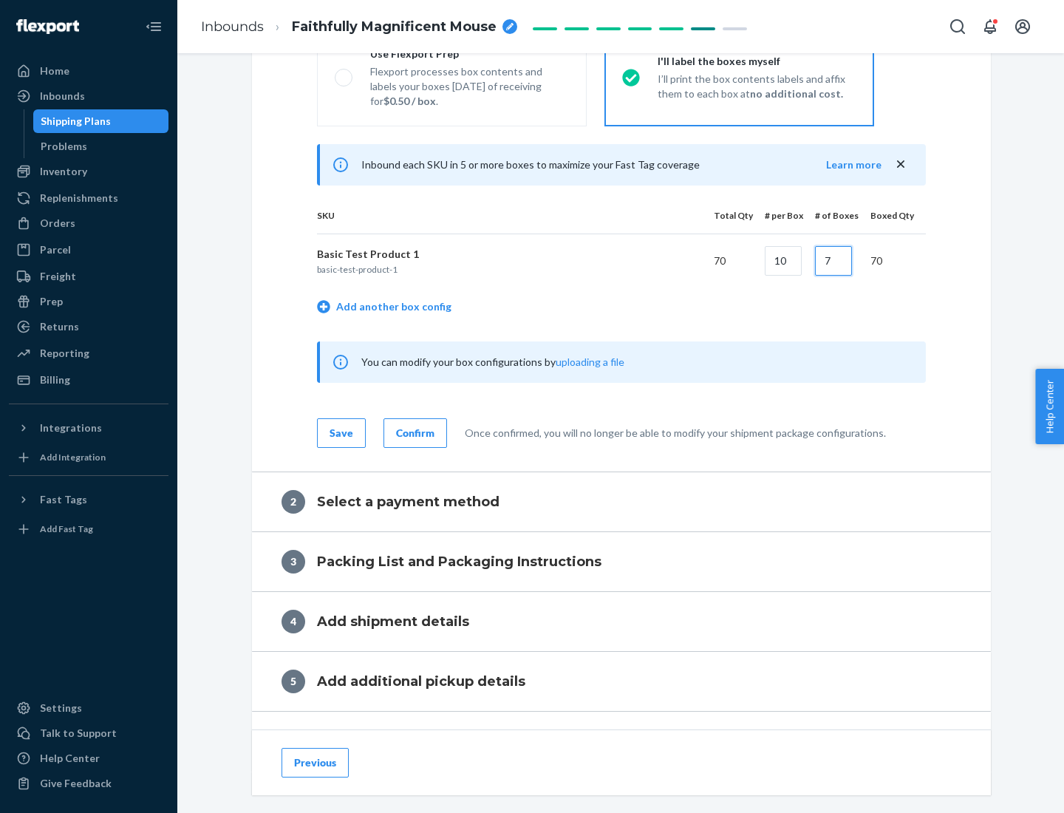
type input "7"
click at [413, 432] on div "Confirm" at bounding box center [415, 433] width 38 height 15
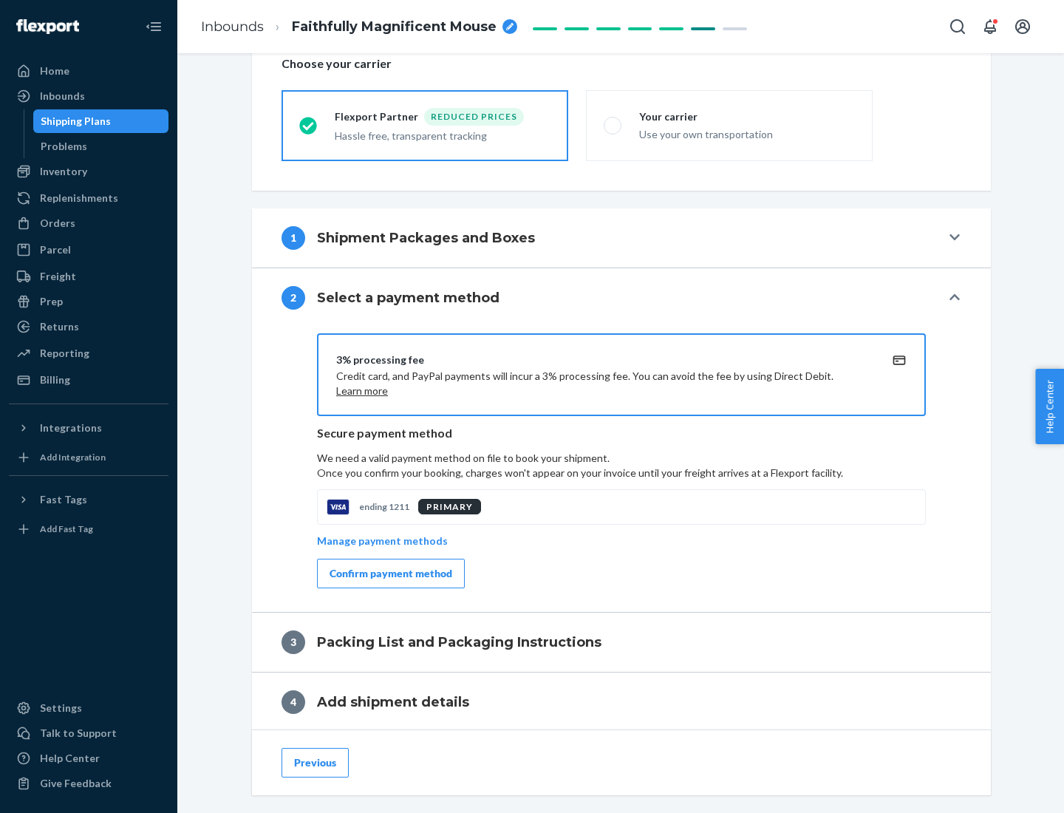
scroll to position [530, 0]
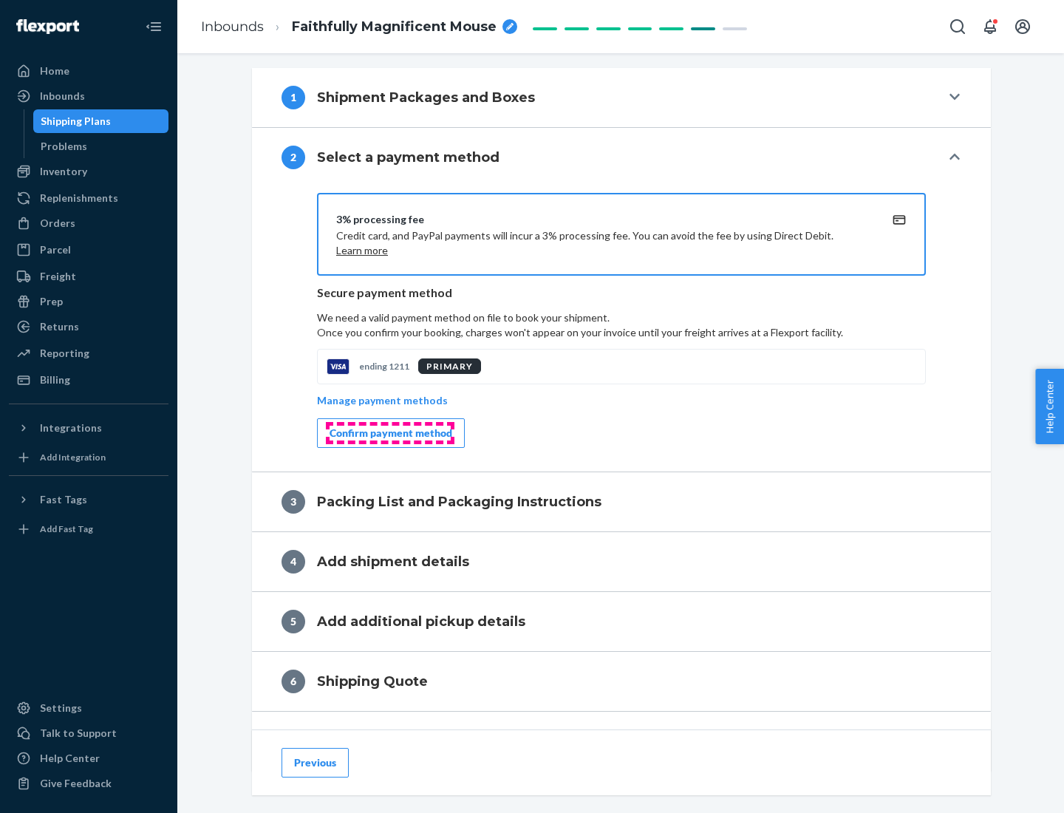
click at [389, 433] on div "Confirm payment method" at bounding box center [391, 433] width 123 height 15
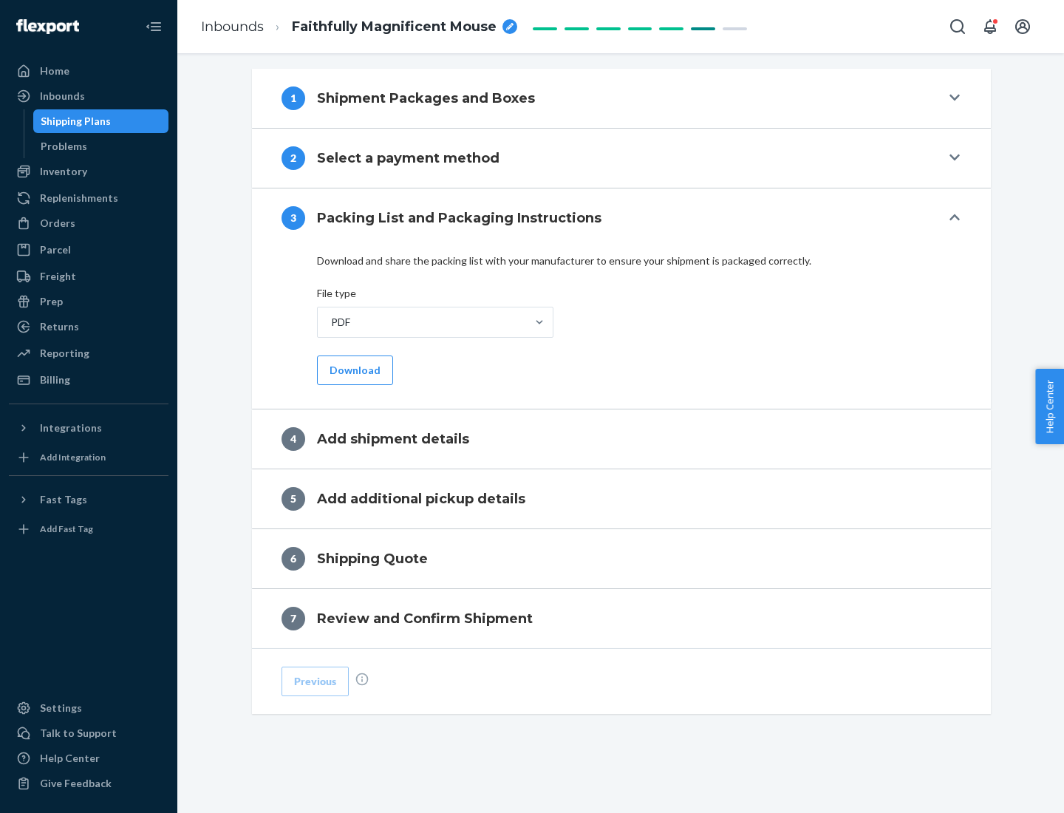
scroll to position [466, 0]
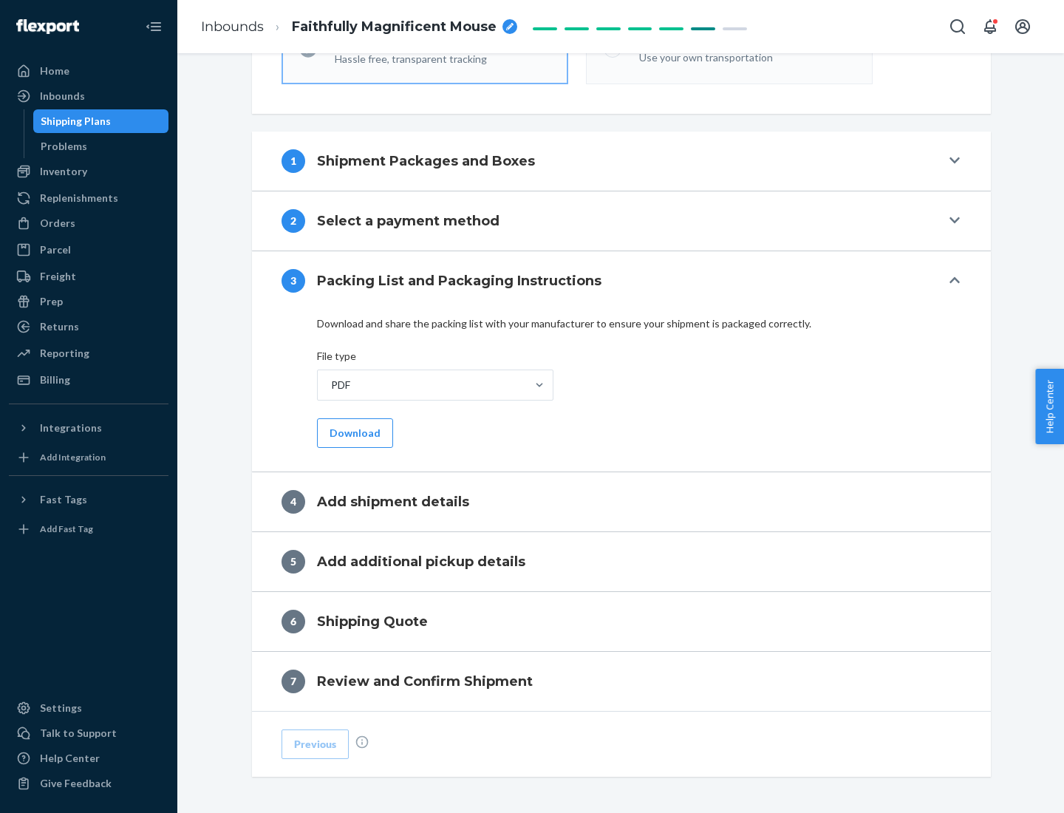
click at [353, 432] on button "Download" at bounding box center [355, 433] width 76 height 30
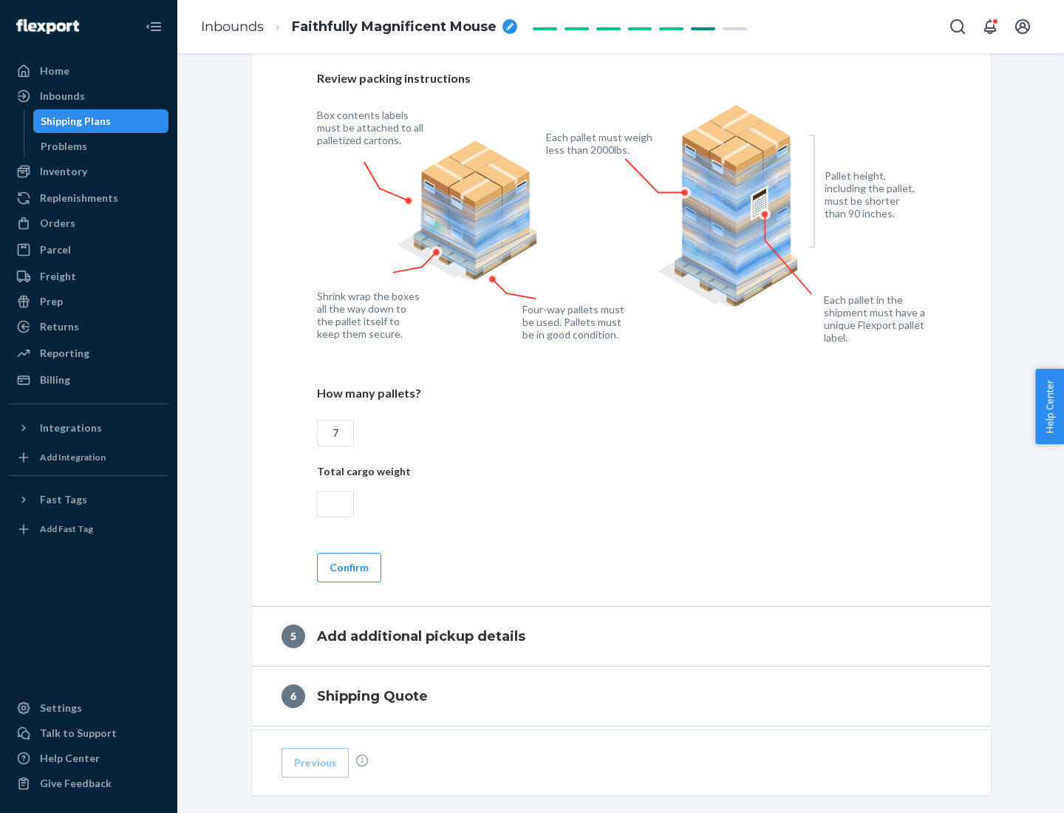
scroll to position [959, 0]
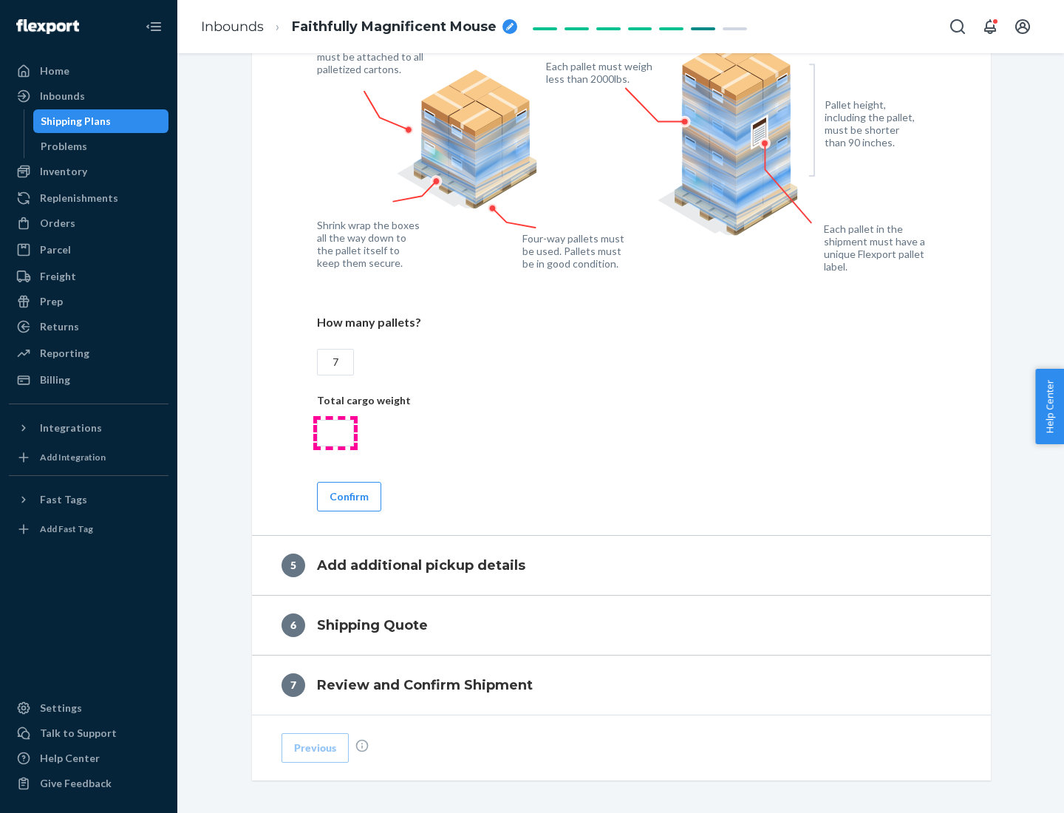
type input "7"
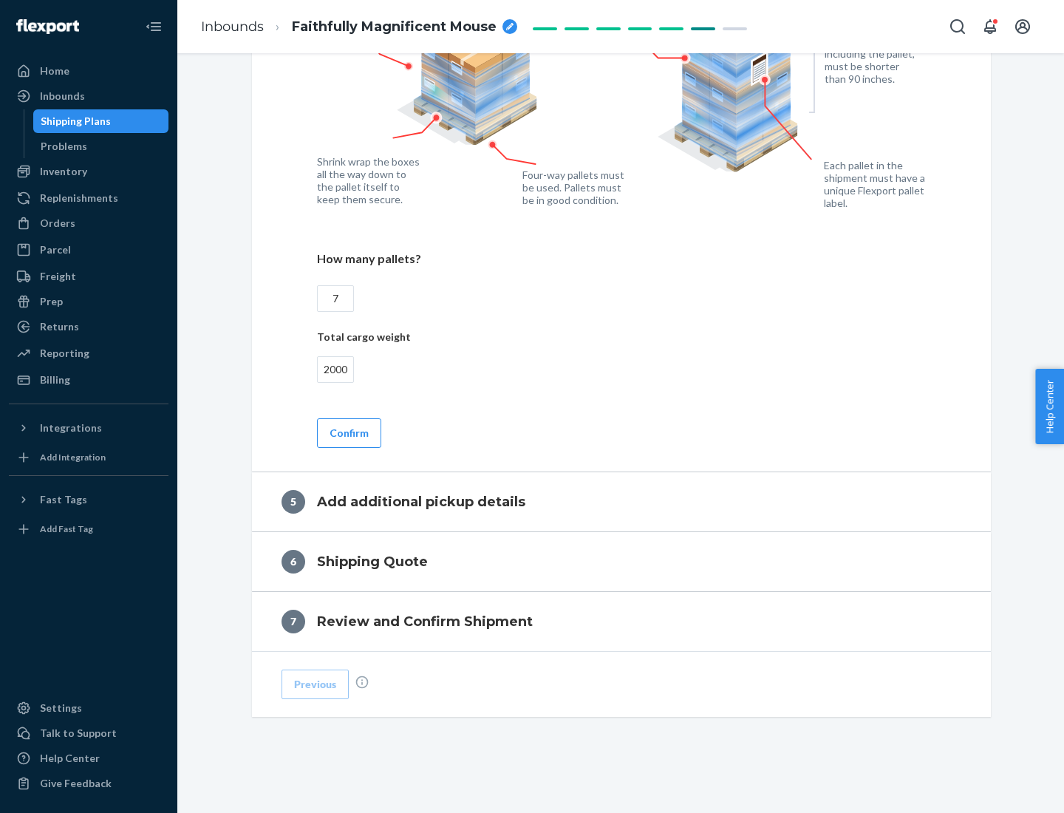
type input "2000"
click at [348, 432] on button "Confirm" at bounding box center [349, 433] width 64 height 30
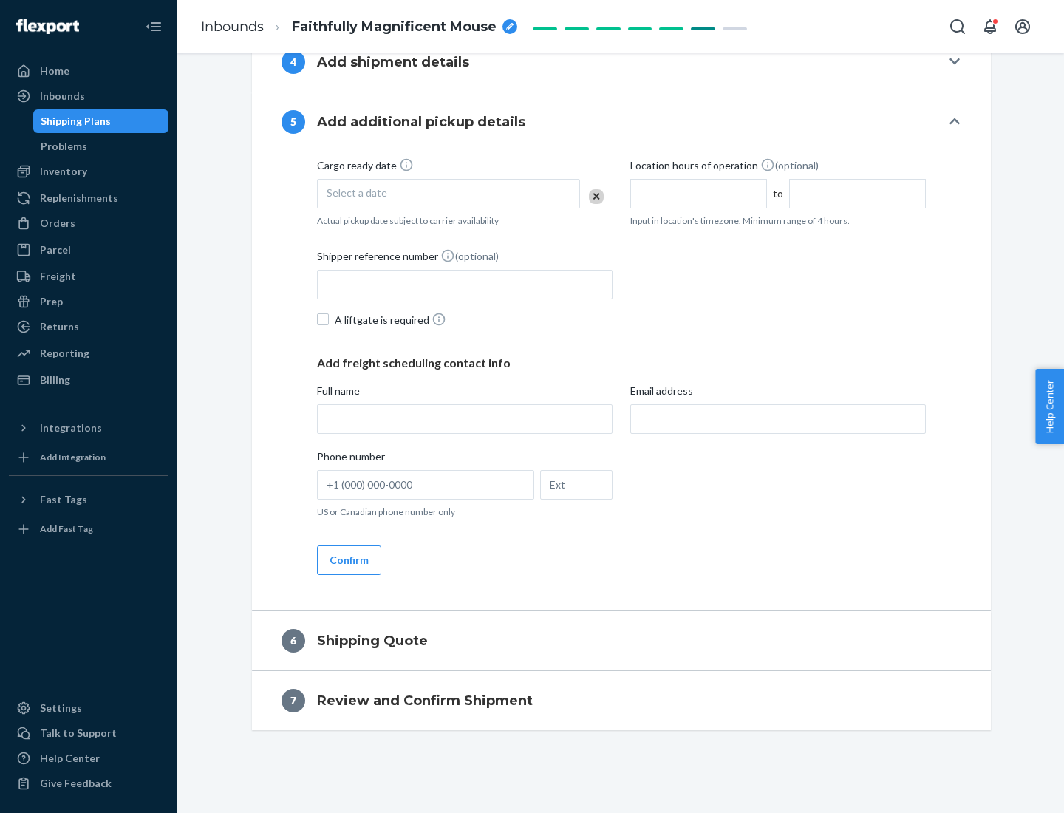
scroll to position [505, 0]
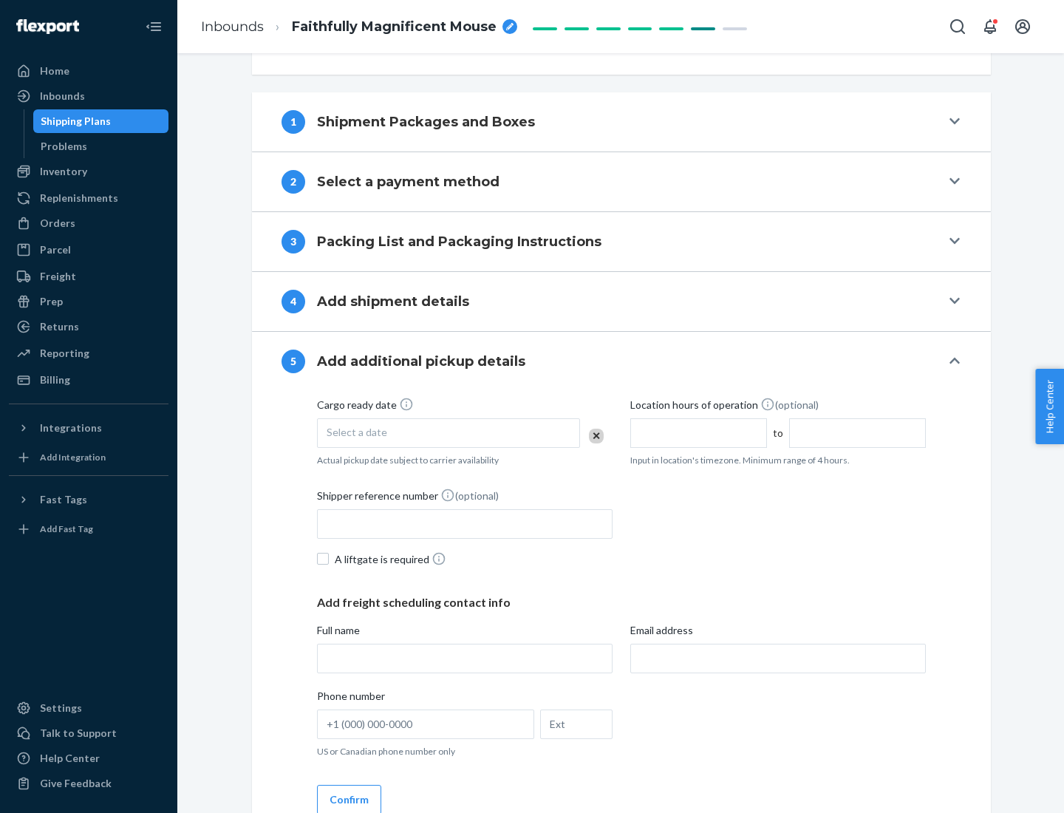
click at [449, 432] on div "Select a date" at bounding box center [448, 433] width 263 height 30
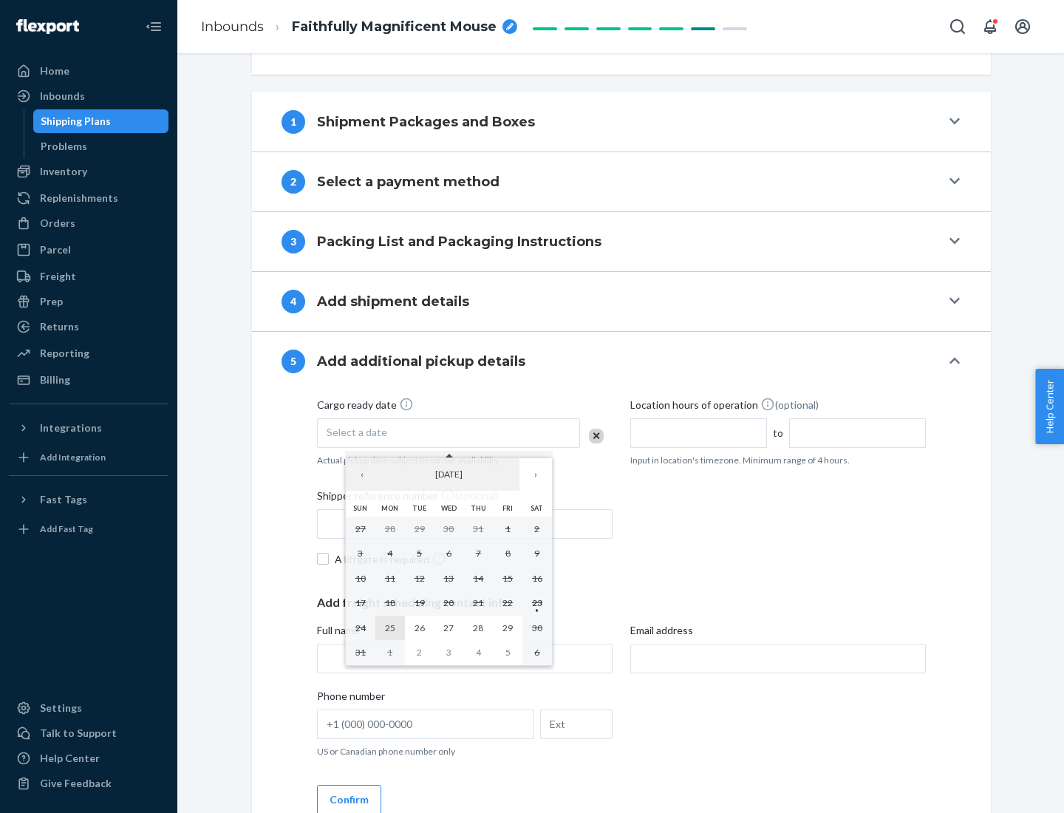
click at [389, 627] on abbr "25" at bounding box center [390, 627] width 10 height 11
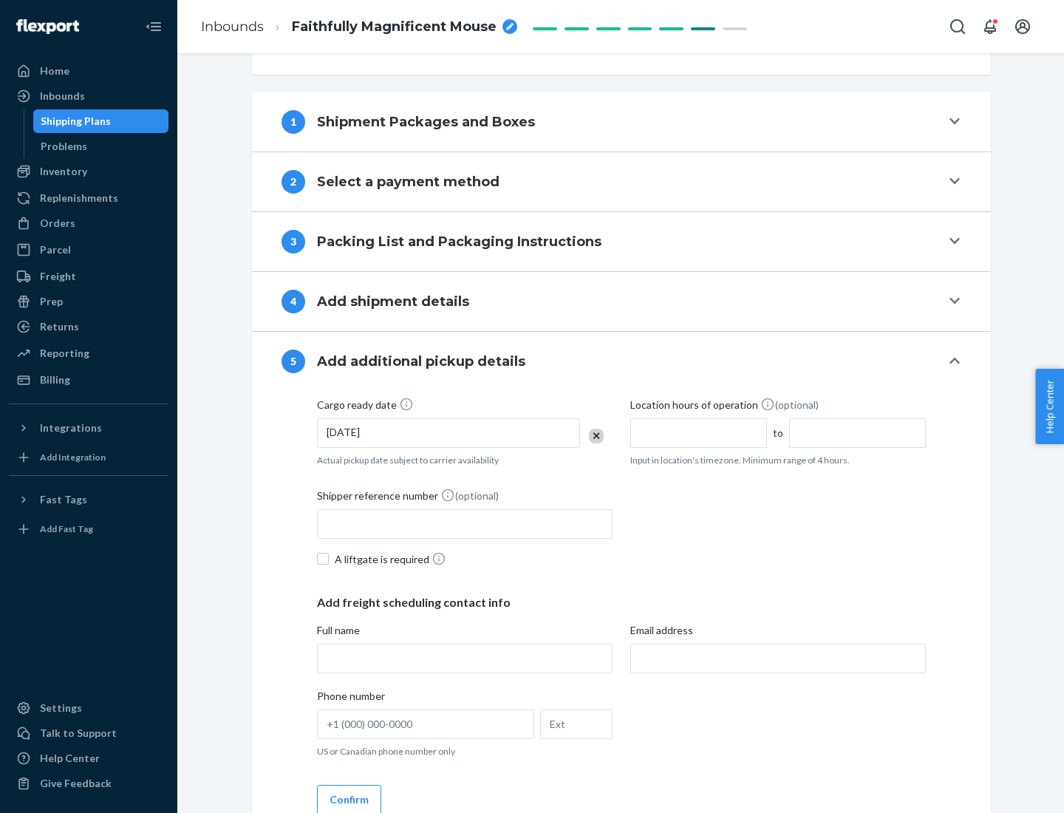
scroll to position [731, 0]
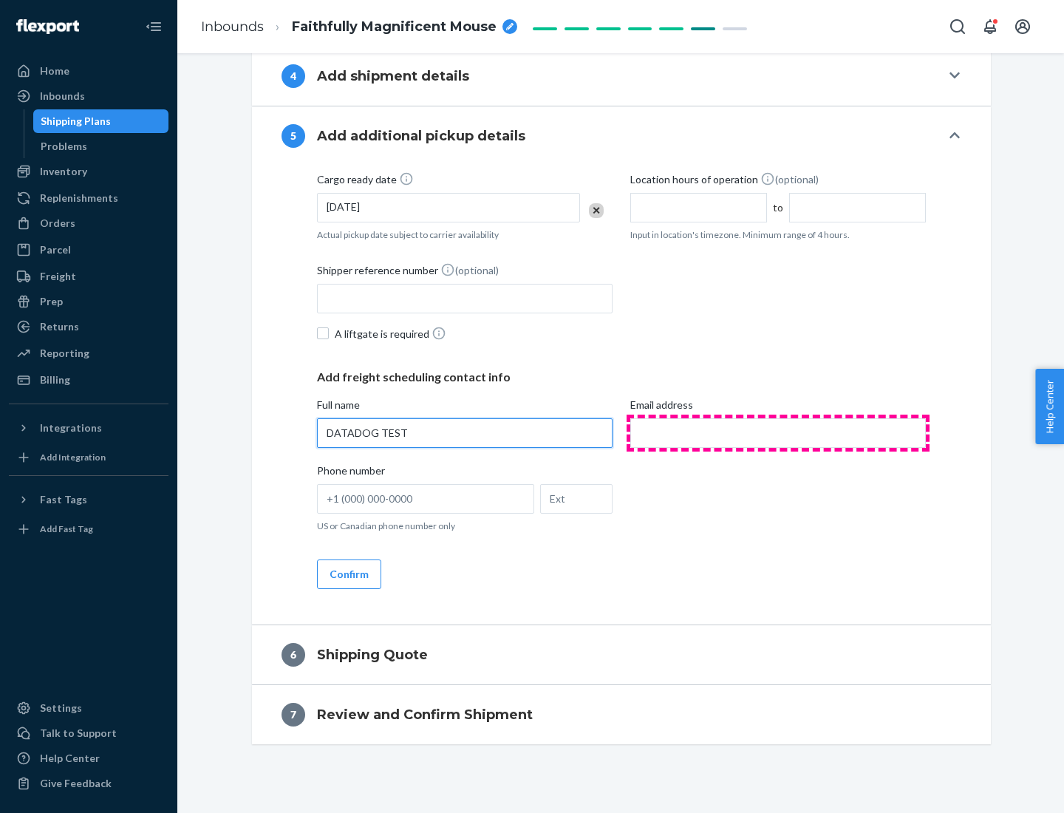
type input "DATADOG TEST"
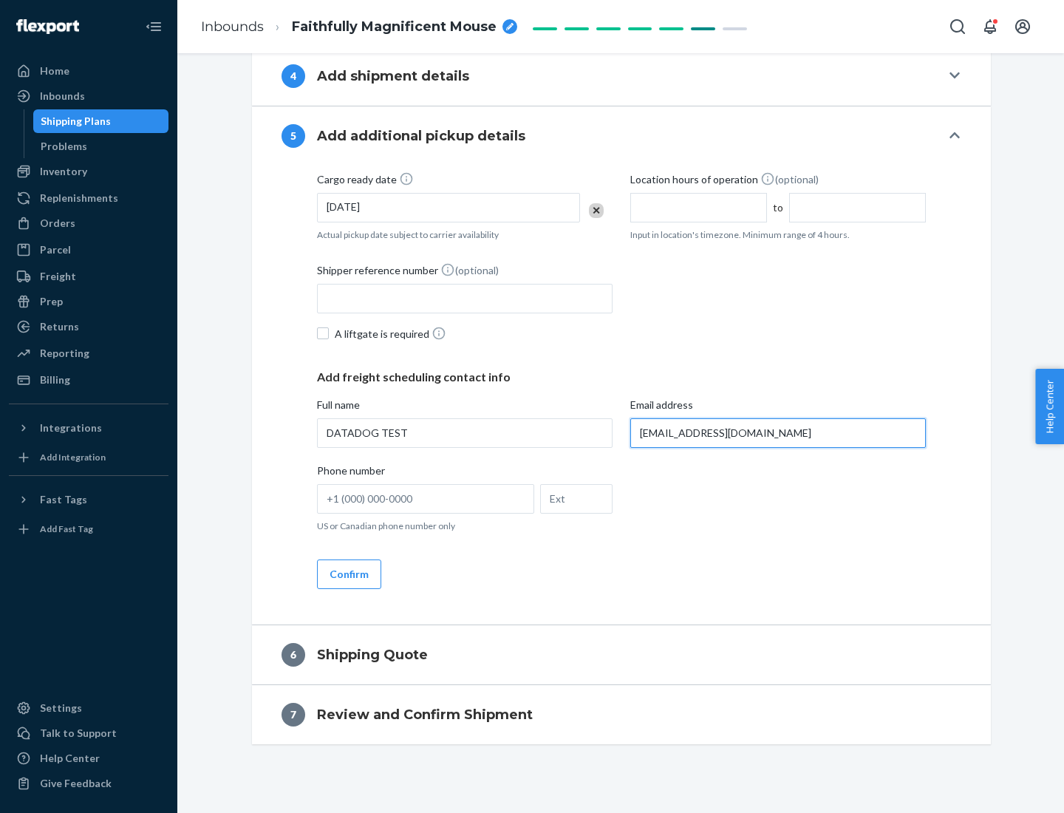
scroll to position [745, 0]
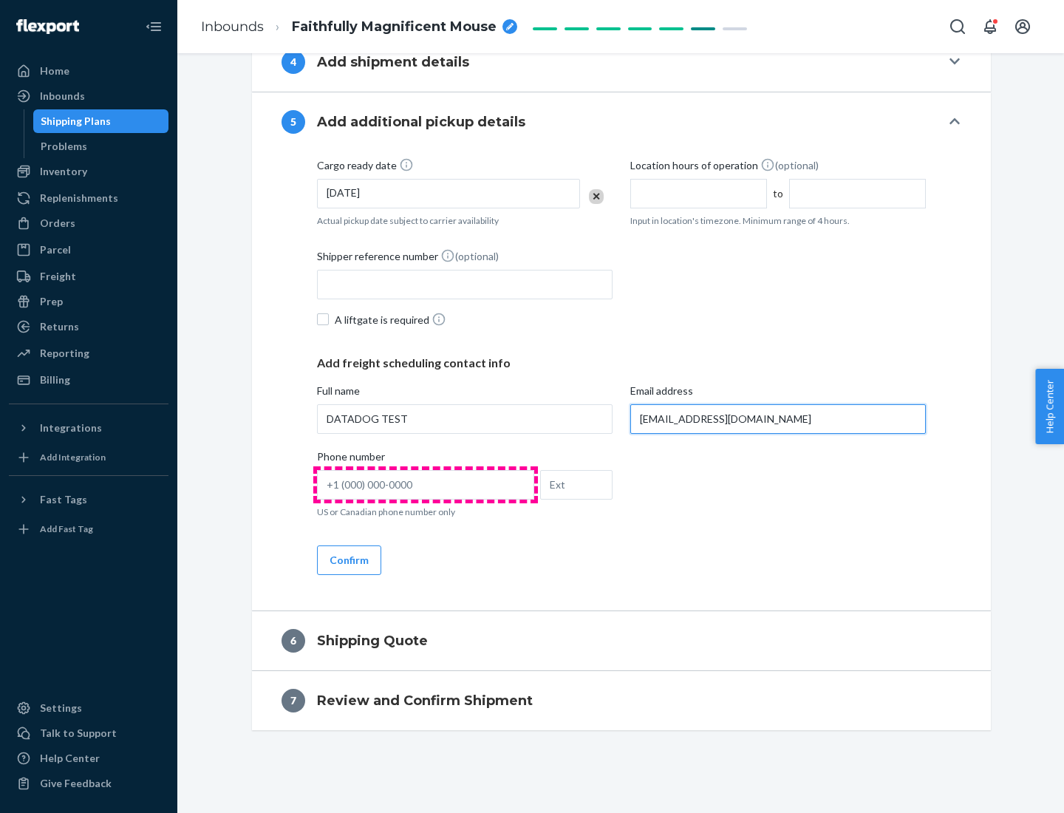
type input "[EMAIL_ADDRESS][DOMAIN_NAME]"
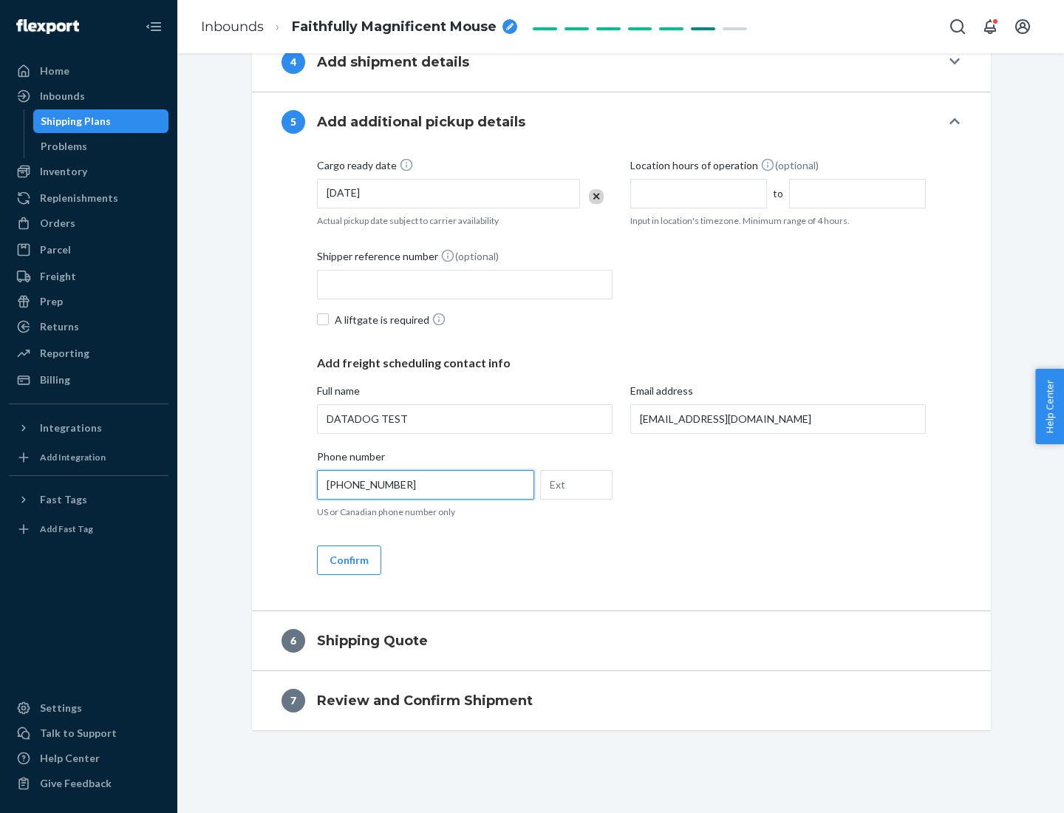
type input "[PHONE_NUMBER]"
click at [348, 559] on button "Confirm" at bounding box center [349, 560] width 64 height 30
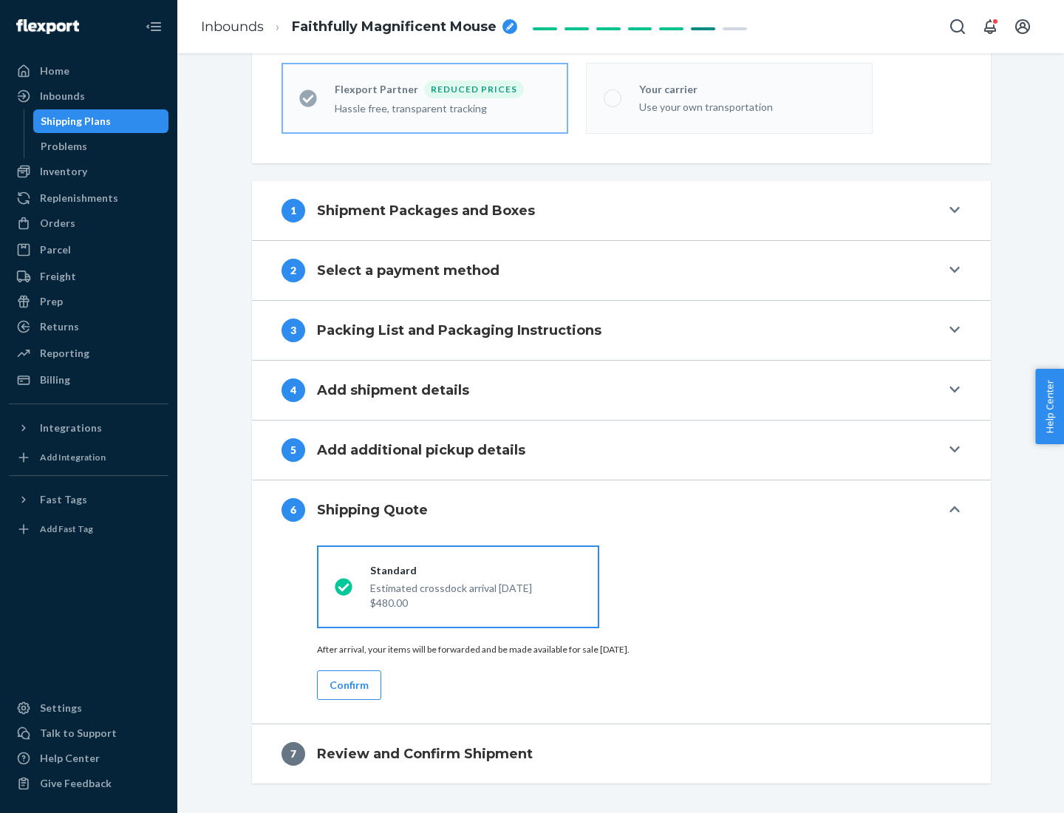
scroll to position [470, 0]
